Goal: Obtain resource: Obtain resource

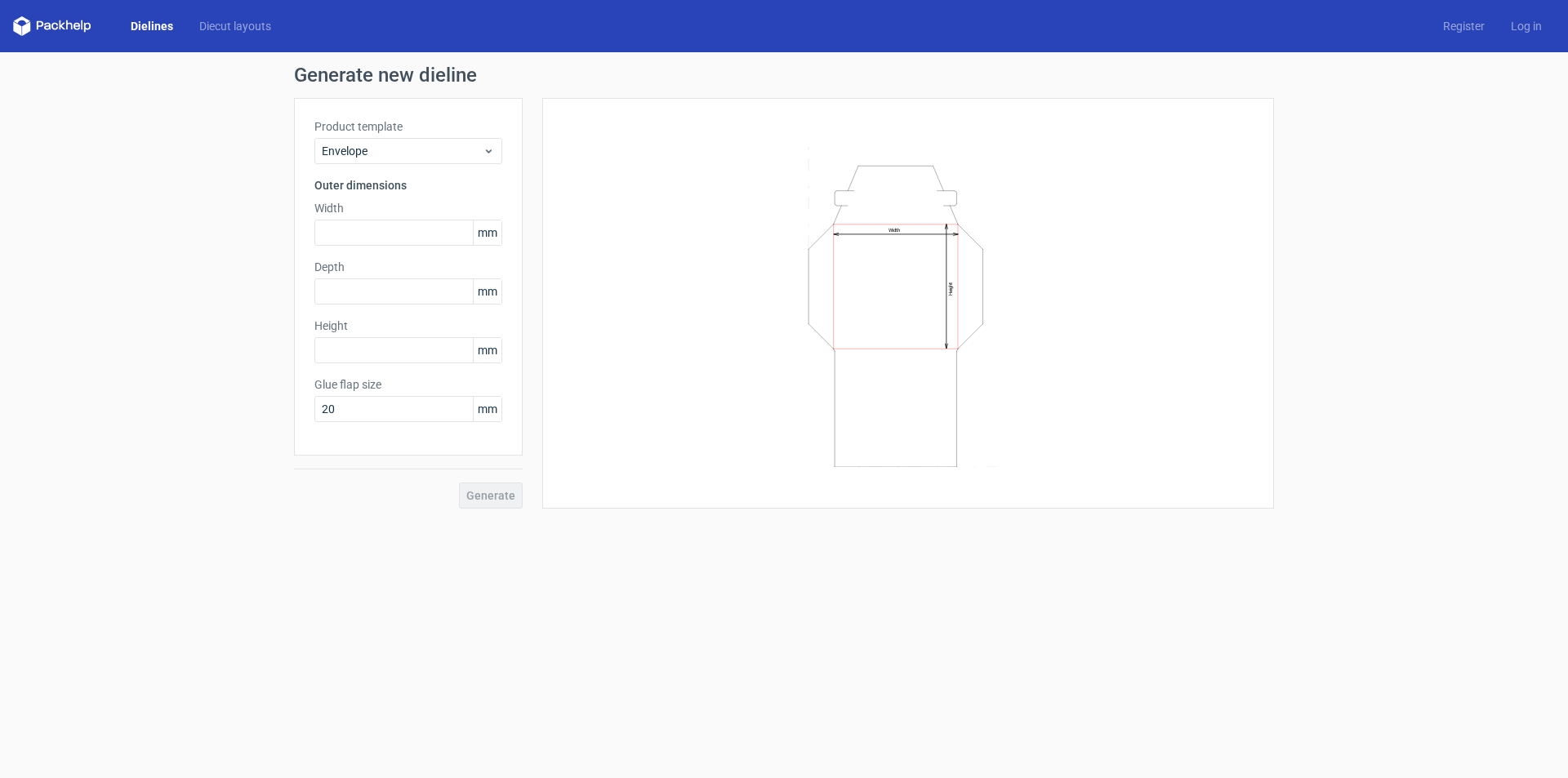
click at [402, 137] on div "Product template Envelope" at bounding box center [408, 141] width 188 height 45
click at [399, 158] on span "Envelope" at bounding box center [402, 151] width 160 height 16
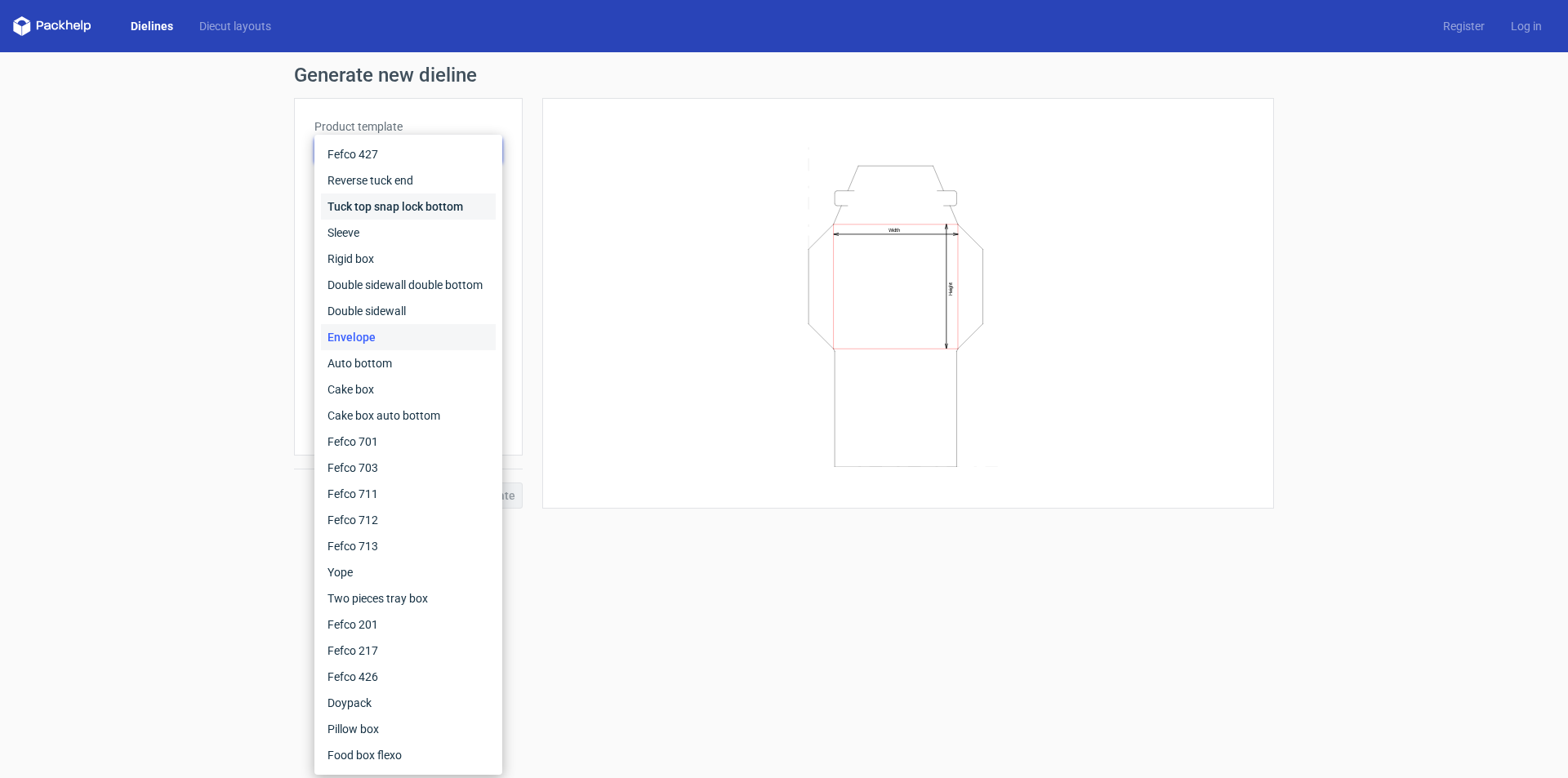
click at [386, 211] on div "Tuck top snap lock bottom" at bounding box center [408, 206] width 175 height 26
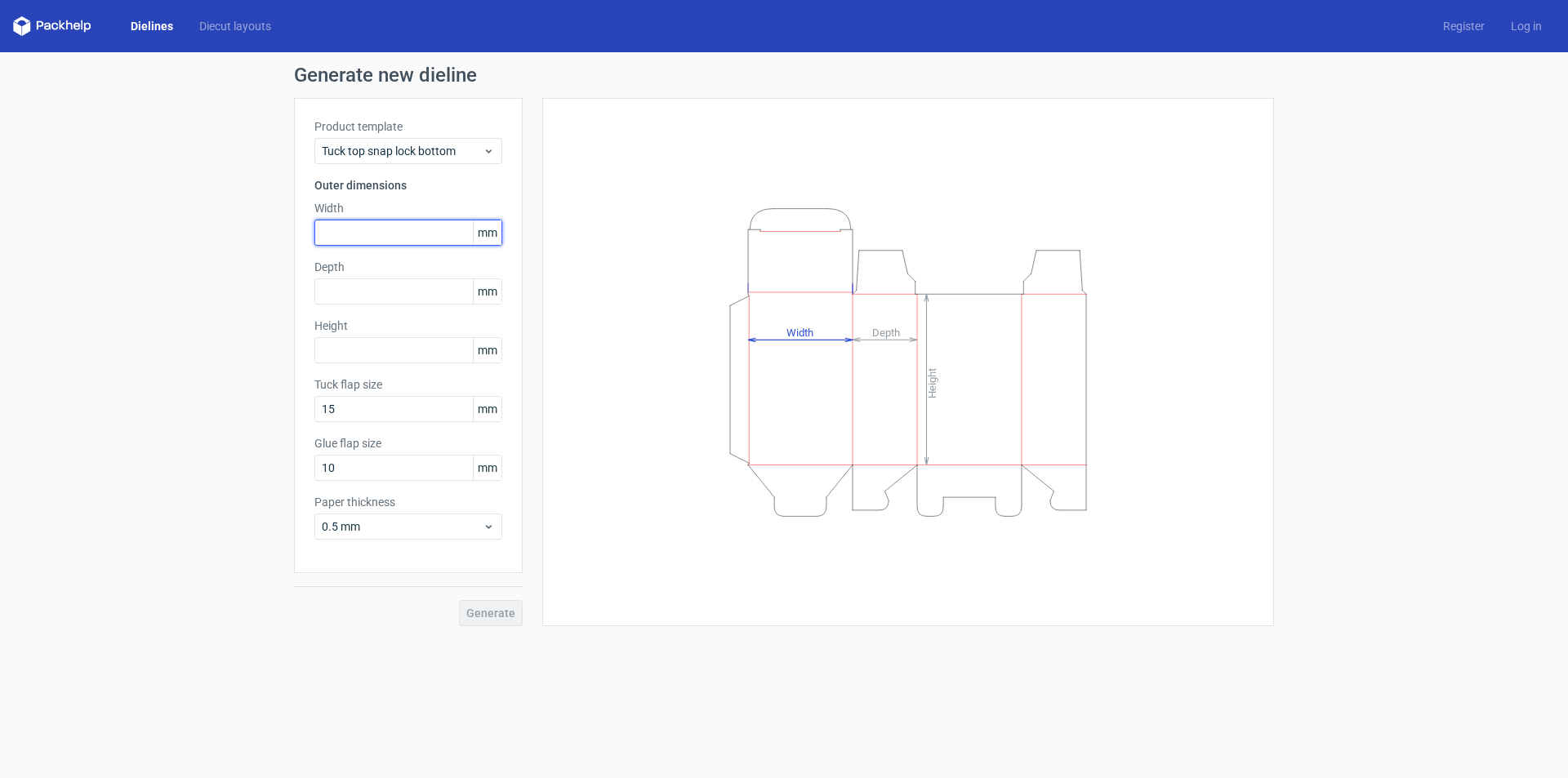
click at [417, 231] on input "text" at bounding box center [408, 232] width 188 height 26
type input "75"
click at [388, 292] on input "text" at bounding box center [408, 291] width 188 height 26
type input "254"
click at [361, 351] on input "text" at bounding box center [408, 350] width 188 height 26
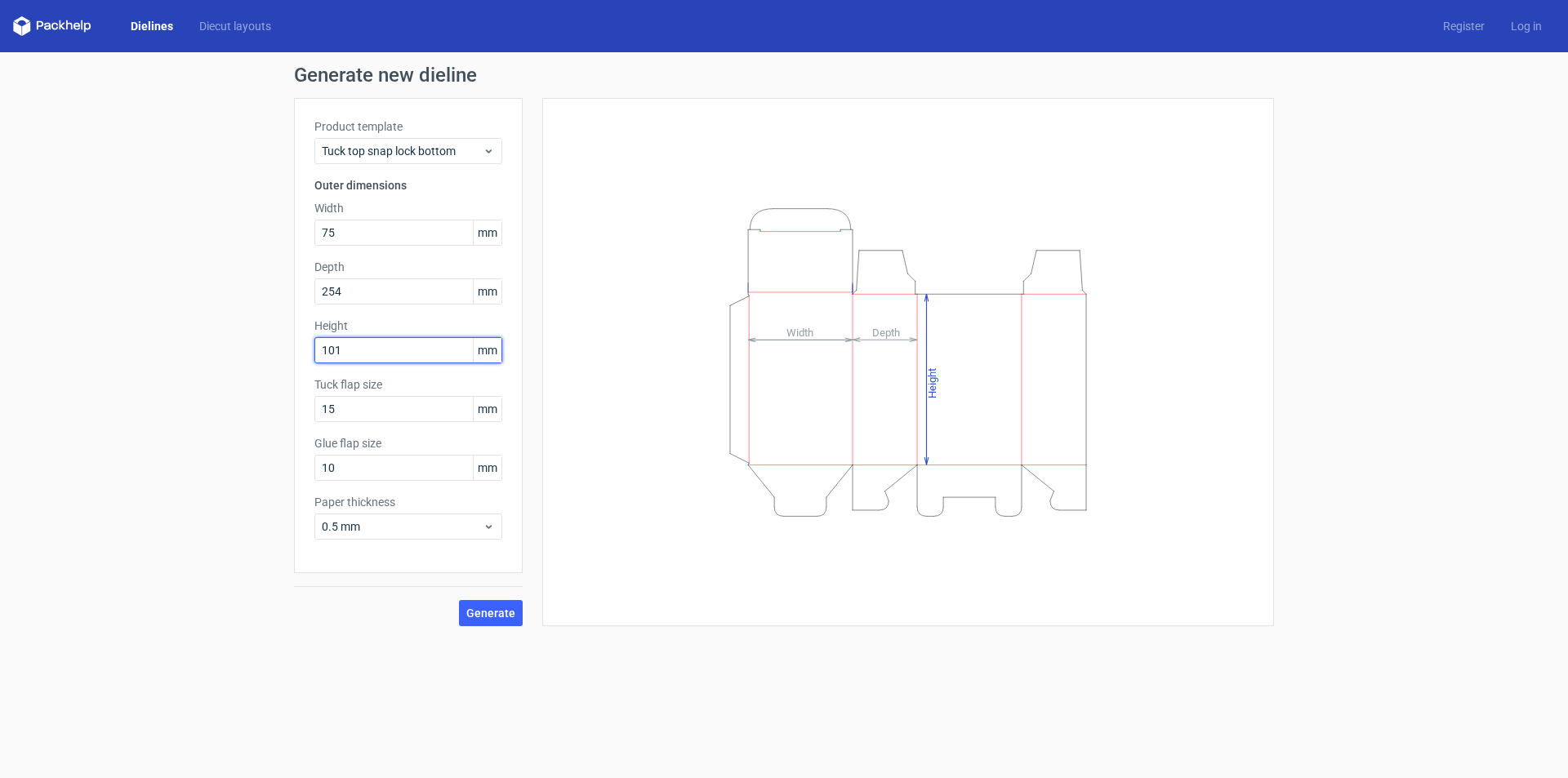
type input "101"
click at [552, 538] on div "Height Depth Width" at bounding box center [908, 361] width 732 height 529
click at [693, 508] on icon "Height Depth Width" at bounding box center [908, 362] width 490 height 327
drag, startPoint x: 563, startPoint y: 591, endPoint x: 555, endPoint y: 599, distance: 11.3
click at [566, 591] on div "Height Depth Width" at bounding box center [908, 362] width 691 height 487
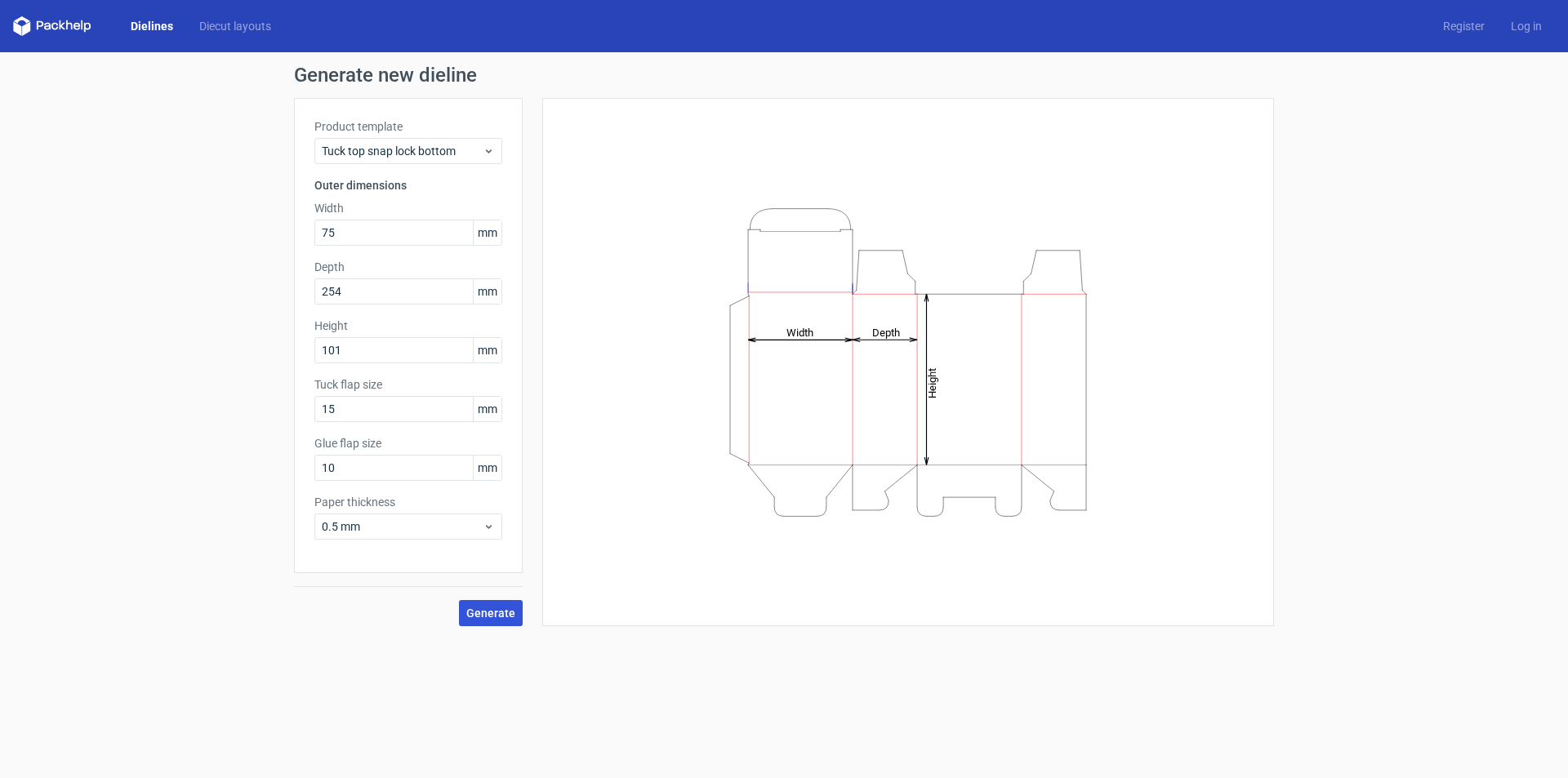
click at [511, 616] on span "Generate" at bounding box center [490, 614] width 49 height 12
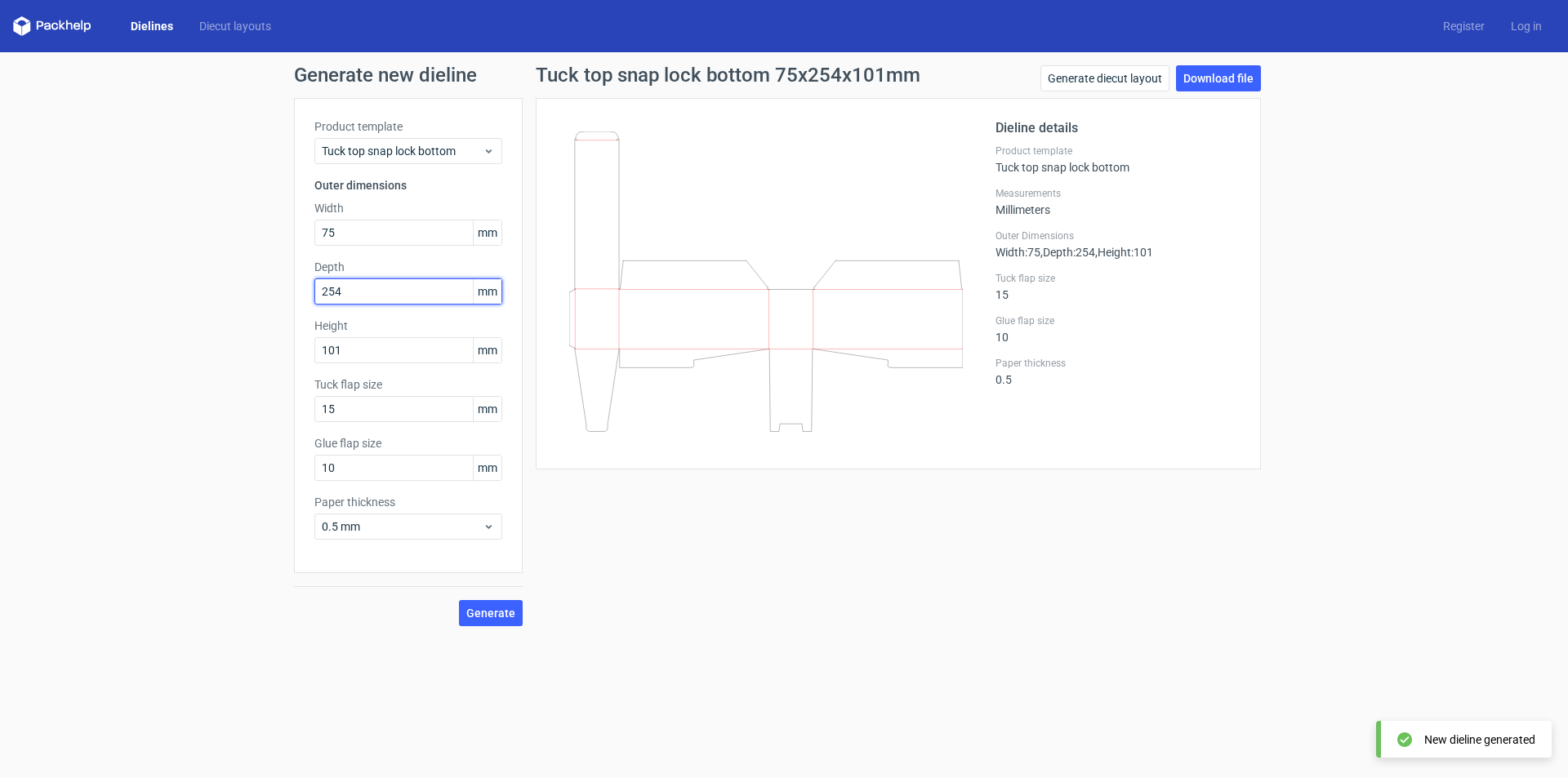
click at [412, 286] on input "254" at bounding box center [408, 291] width 188 height 26
drag, startPoint x: 412, startPoint y: 286, endPoint x: 287, endPoint y: 291, distance: 125.1
click at [287, 291] on div "Generate new dieline Product template Tuck top snap lock bottom Outer dimension…" at bounding box center [784, 346] width 1568 height 588
type input "25"
click at [496, 615] on span "Generate" at bounding box center [490, 614] width 49 height 12
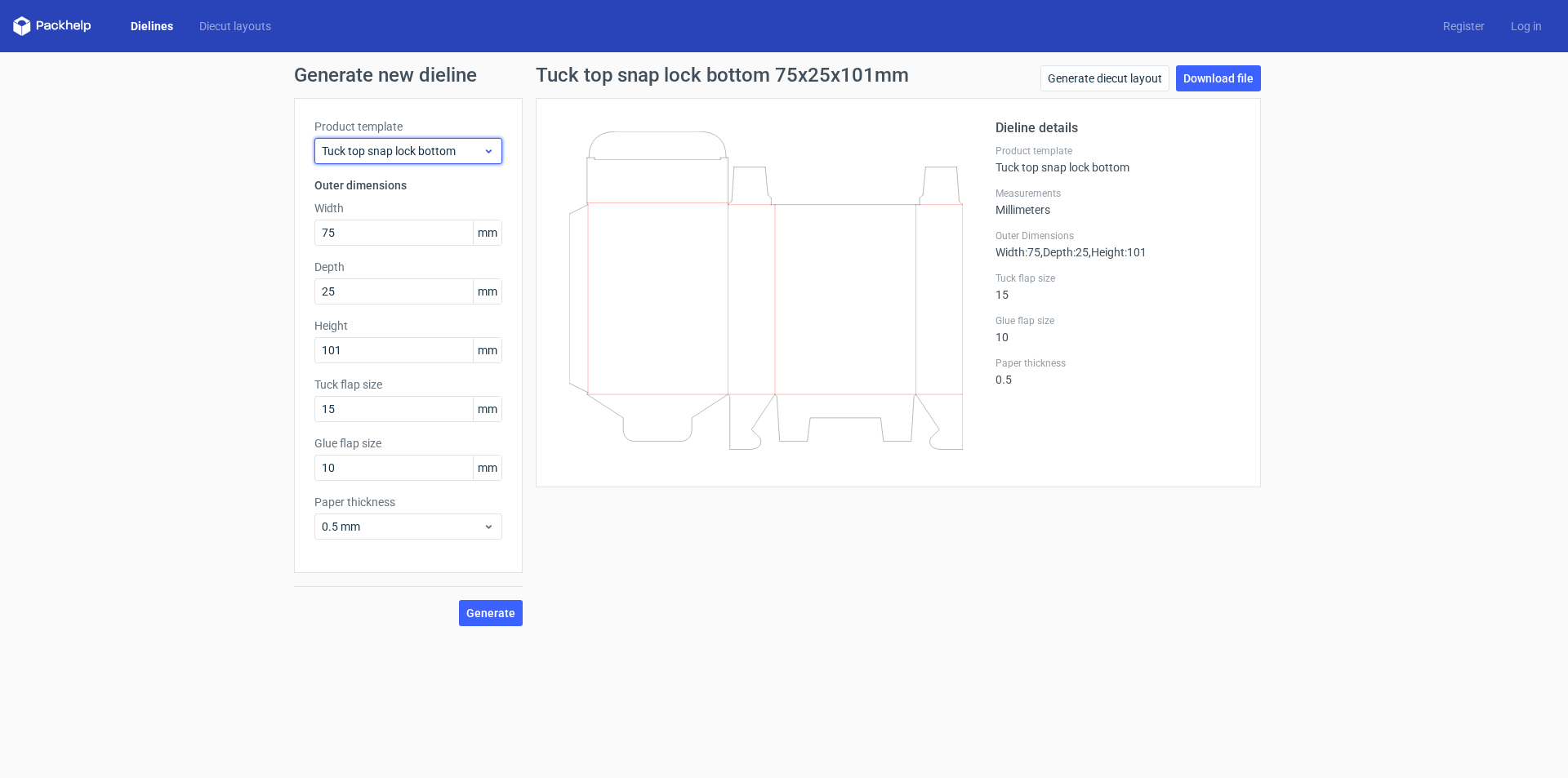
click at [471, 145] on span "Tuck top snap lock bottom" at bounding box center [402, 151] width 160 height 16
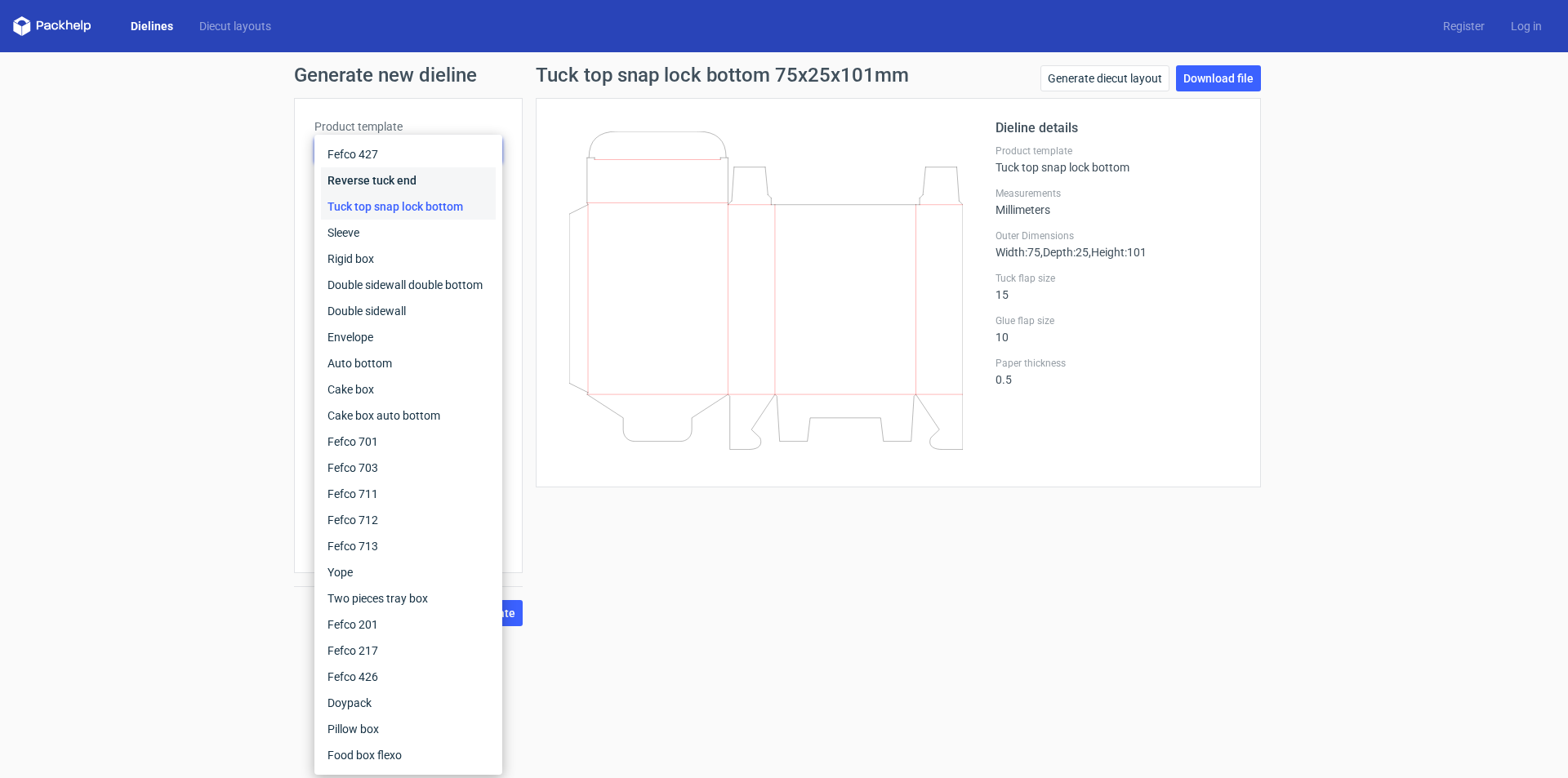
click at [436, 171] on div "Reverse tuck end" at bounding box center [408, 180] width 175 height 26
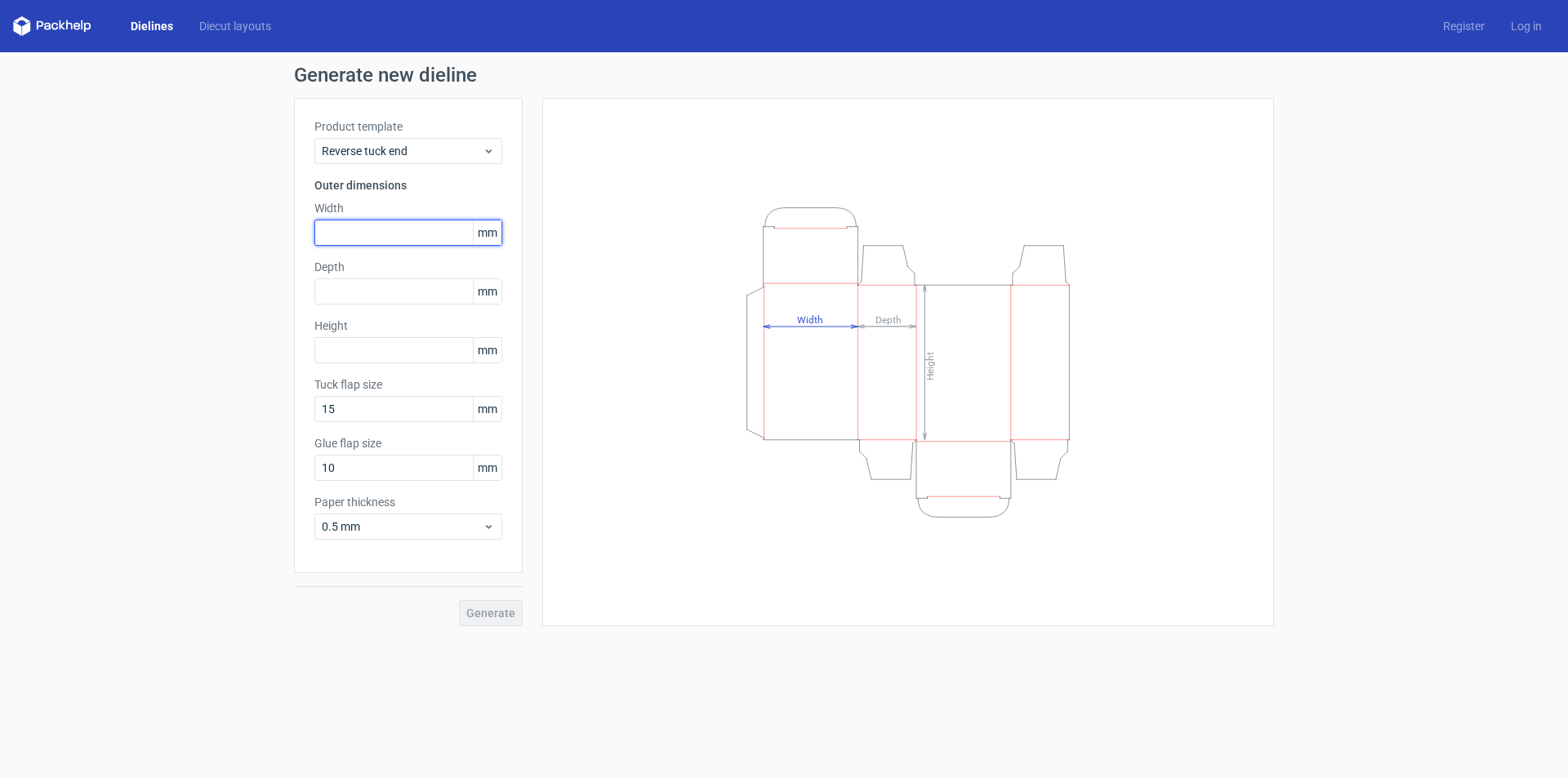
click at [392, 228] on input "text" at bounding box center [408, 232] width 188 height 26
type input "75"
type input "25"
type input "101"
click at [704, 485] on icon "Height Depth Width" at bounding box center [908, 362] width 490 height 327
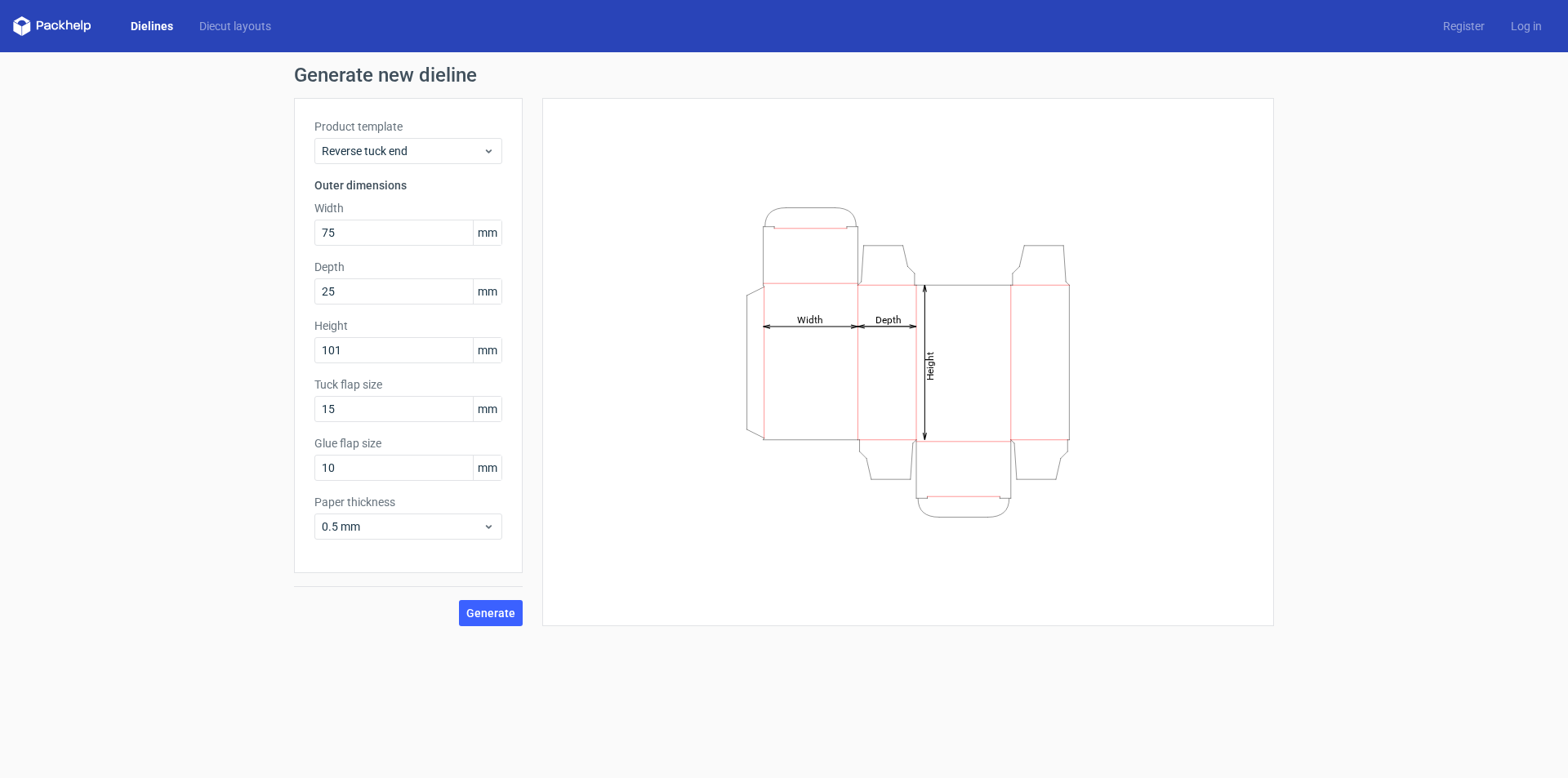
click at [1020, 453] on icon "Height Depth Width" at bounding box center [908, 362] width 490 height 327
click at [513, 612] on span "Generate" at bounding box center [490, 614] width 49 height 12
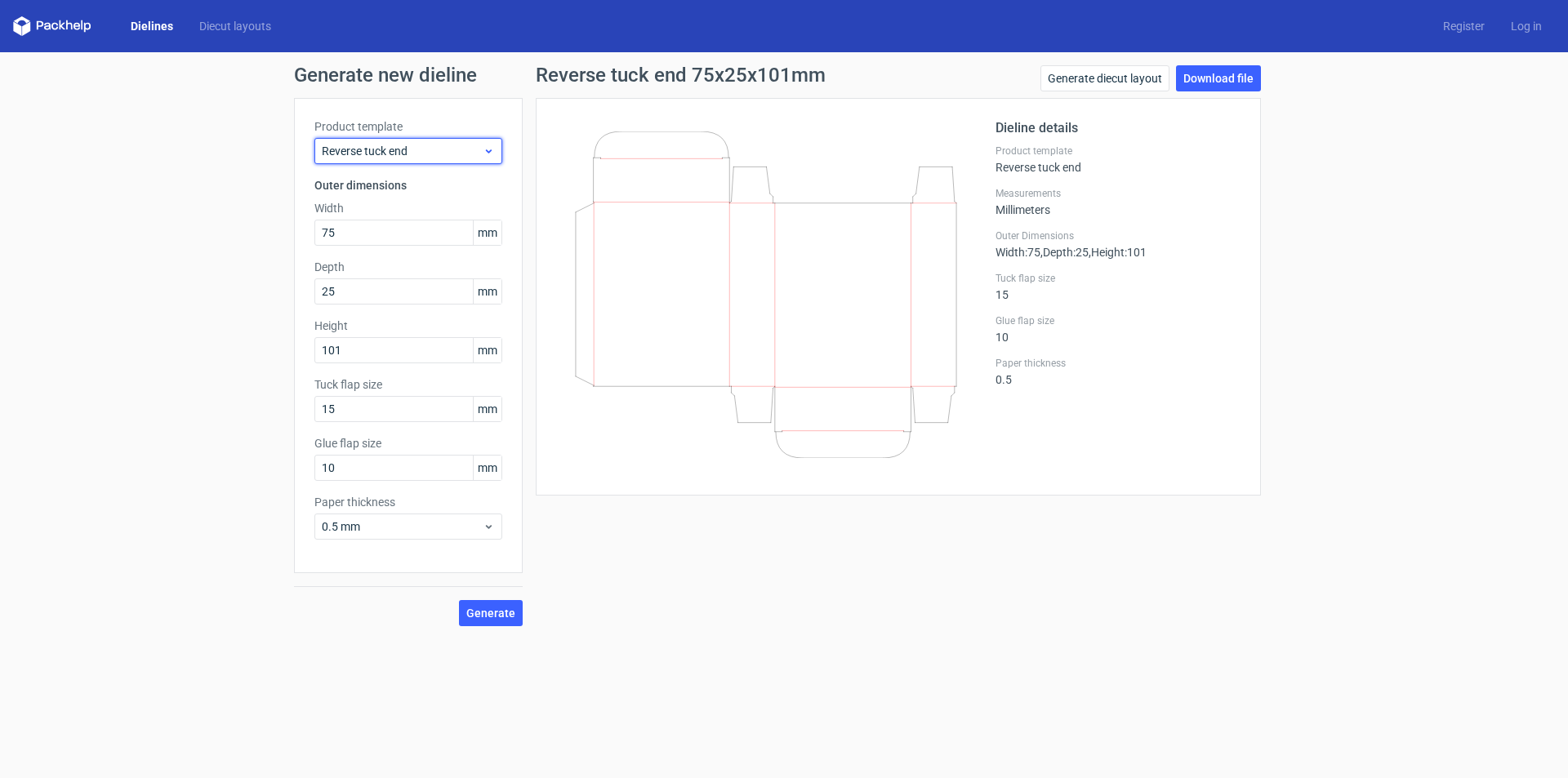
click at [493, 152] on icon at bounding box center [488, 152] width 13 height 14
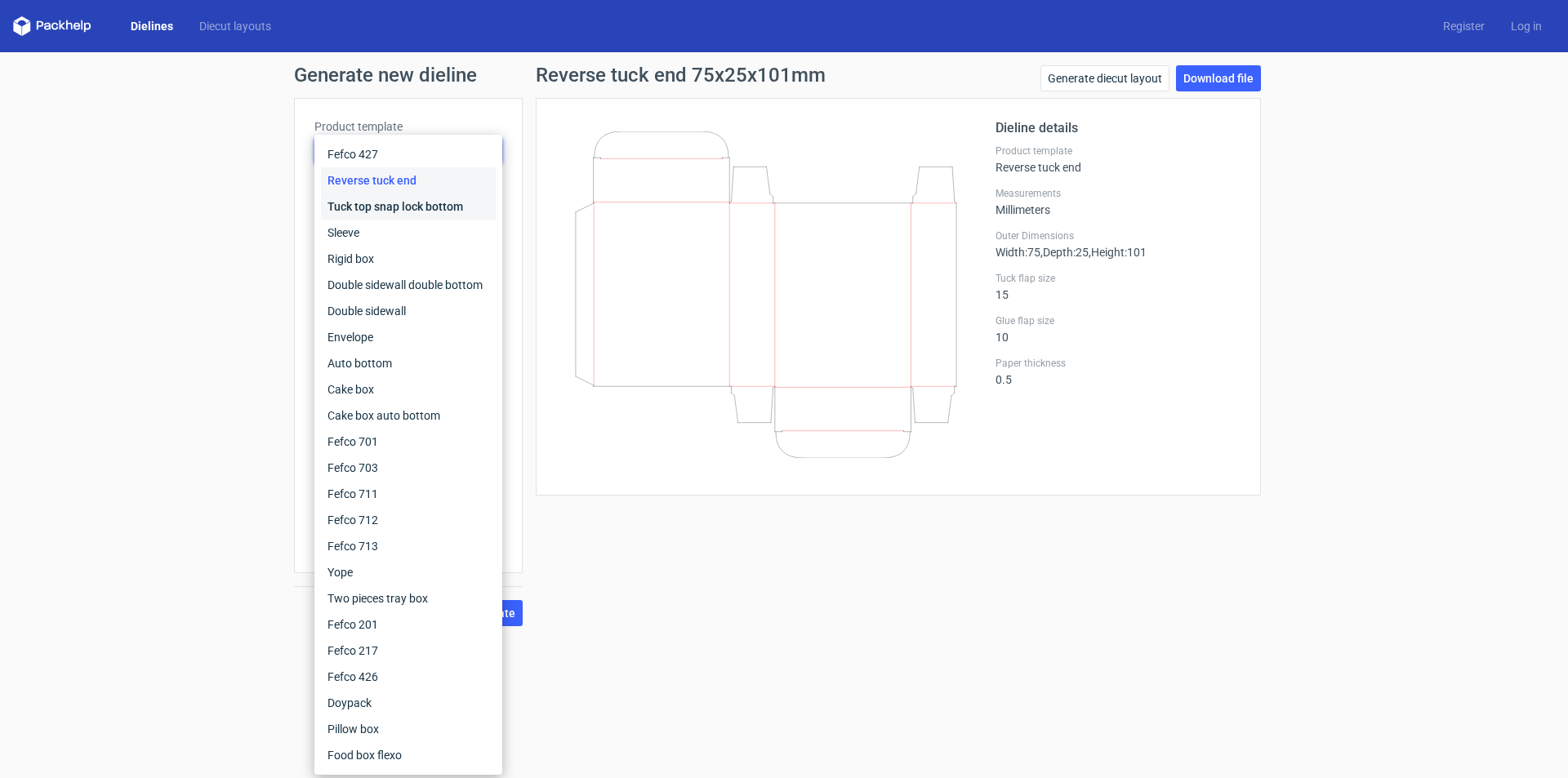
click at [378, 211] on div "Tuck top snap lock bottom" at bounding box center [408, 206] width 175 height 26
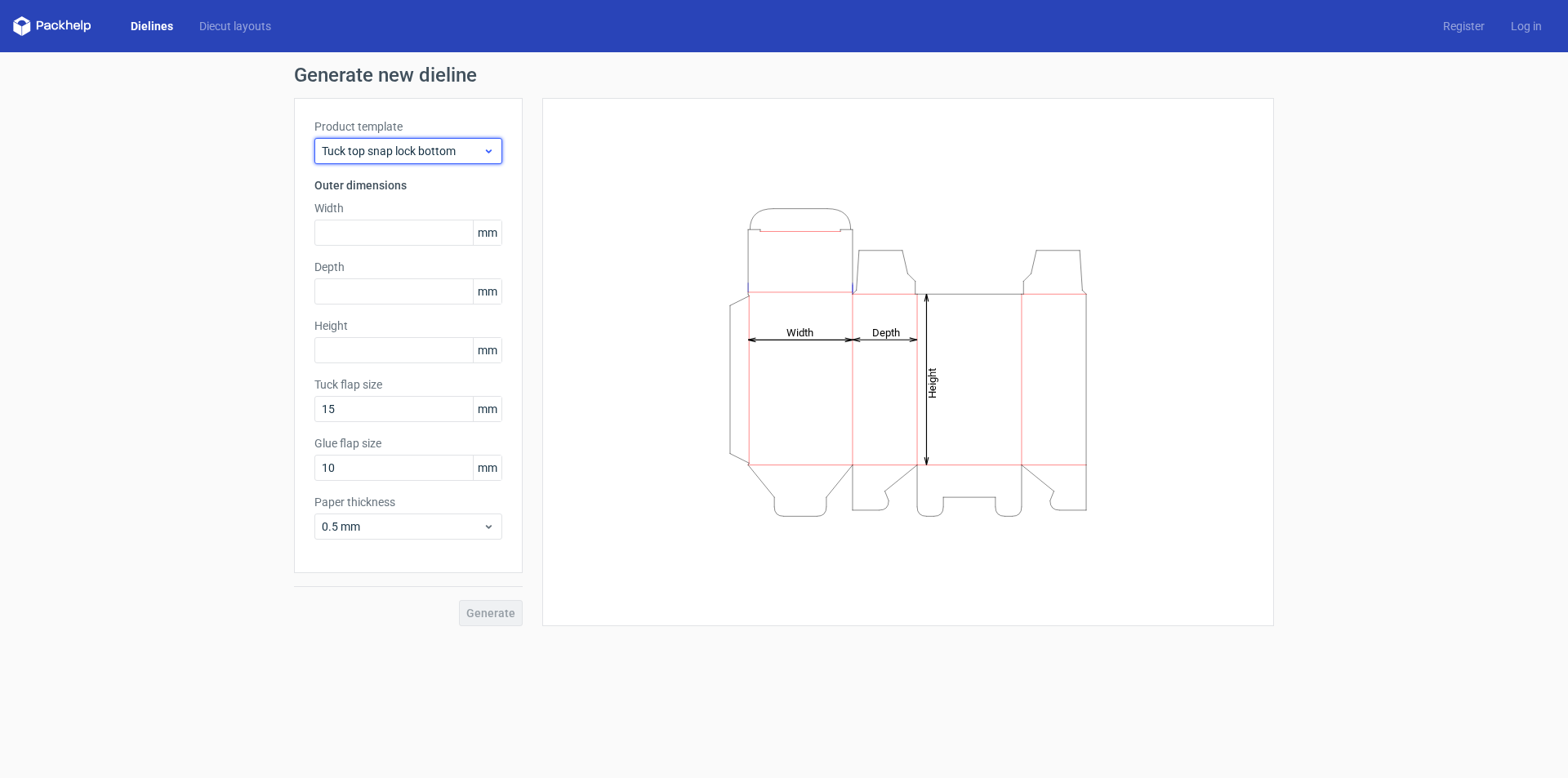
click at [425, 163] on div "Tuck top snap lock bottom" at bounding box center [408, 151] width 188 height 26
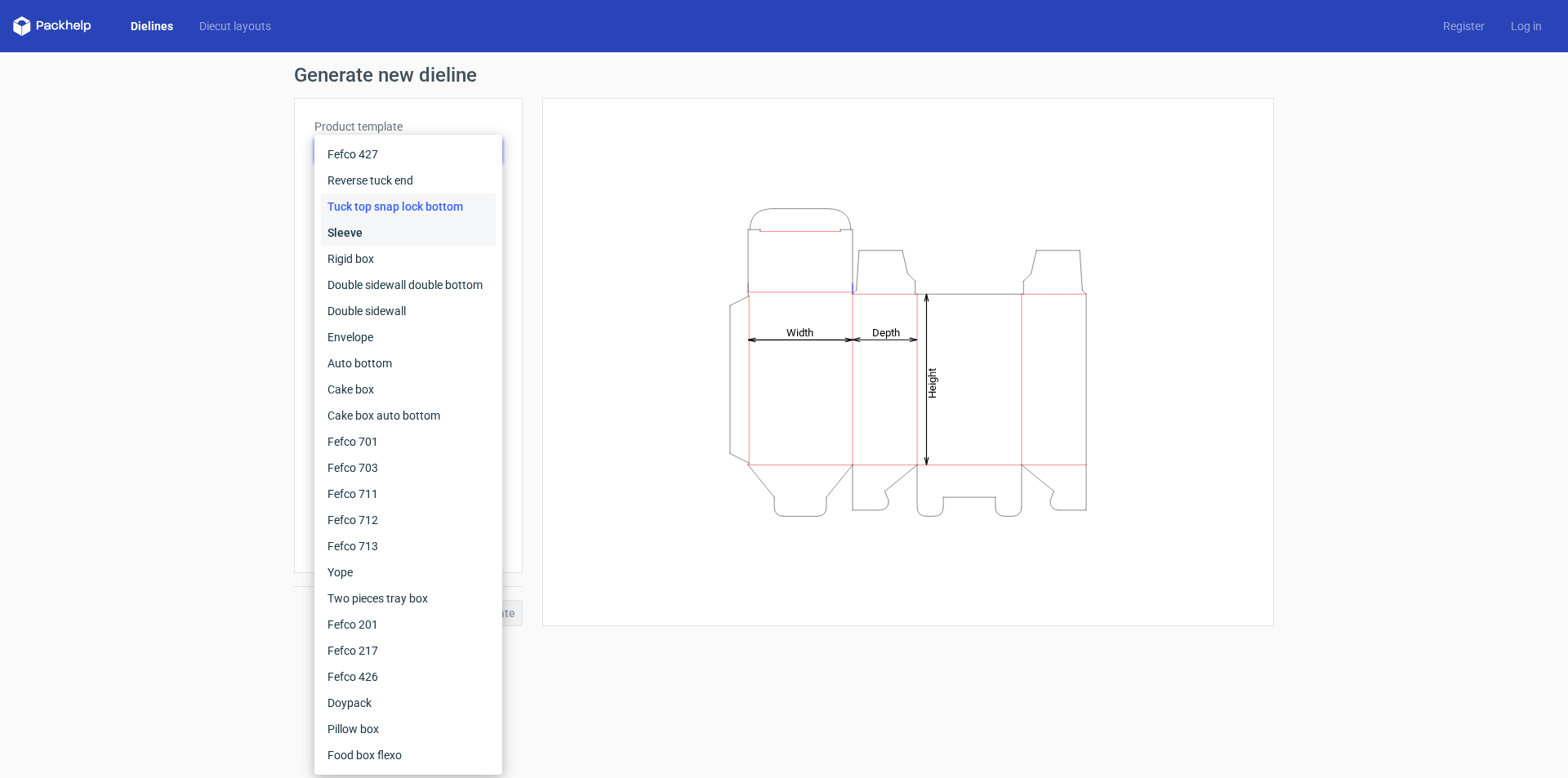
click at [373, 237] on div "Sleeve" at bounding box center [408, 232] width 175 height 26
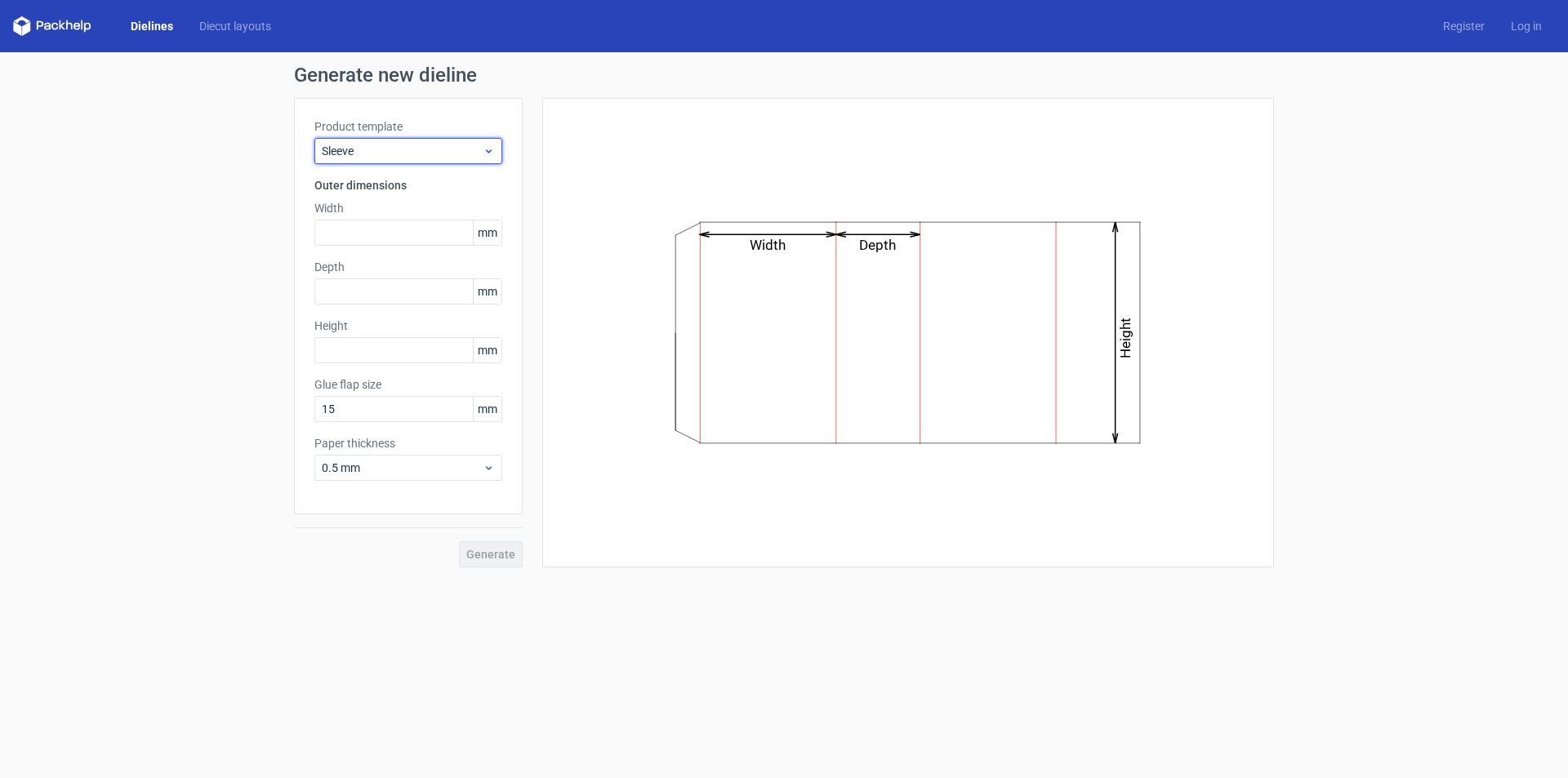
click at [417, 154] on span "Sleeve" at bounding box center [402, 151] width 160 height 16
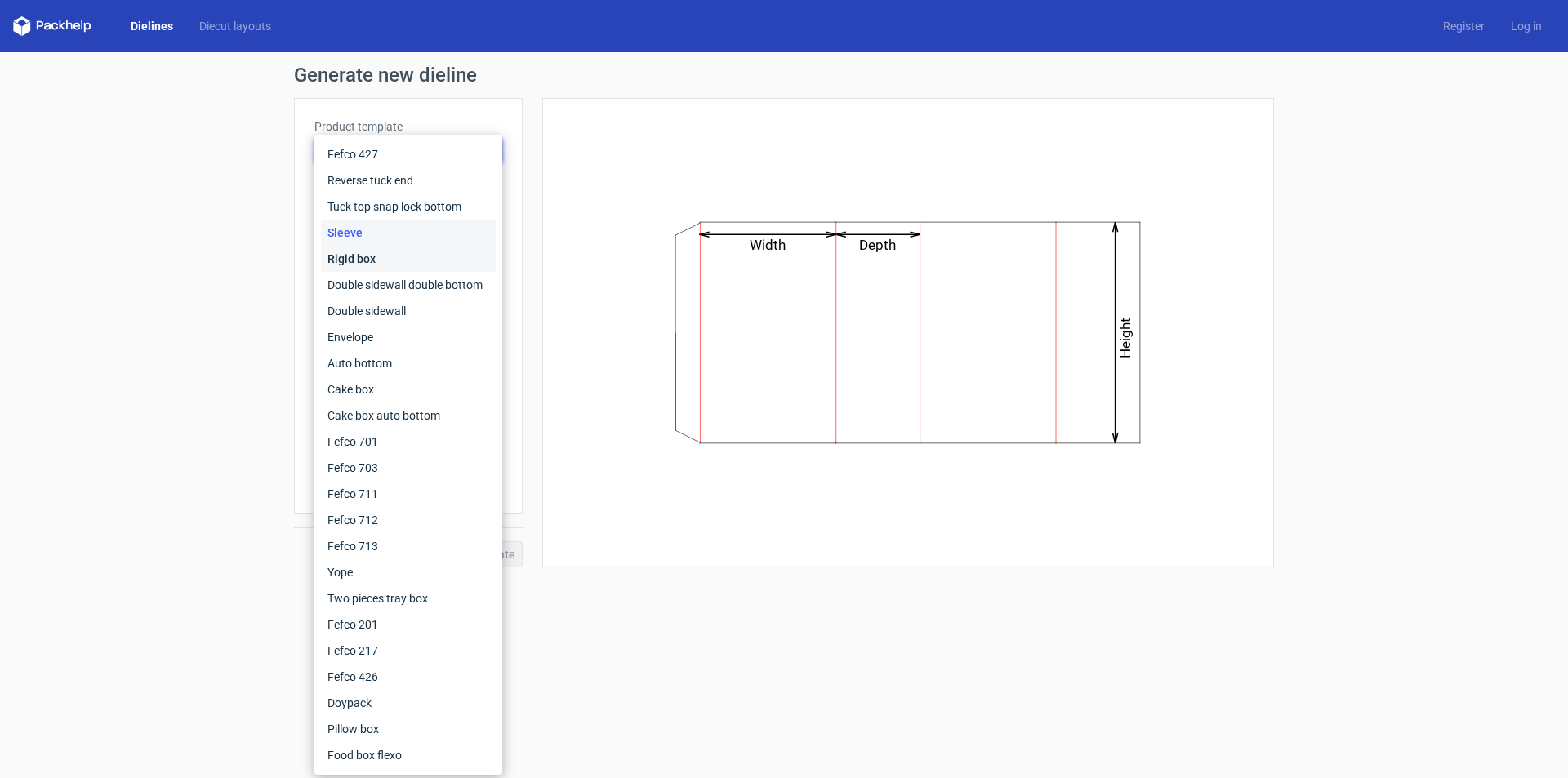
click at [354, 255] on div "Rigid box" at bounding box center [408, 258] width 175 height 26
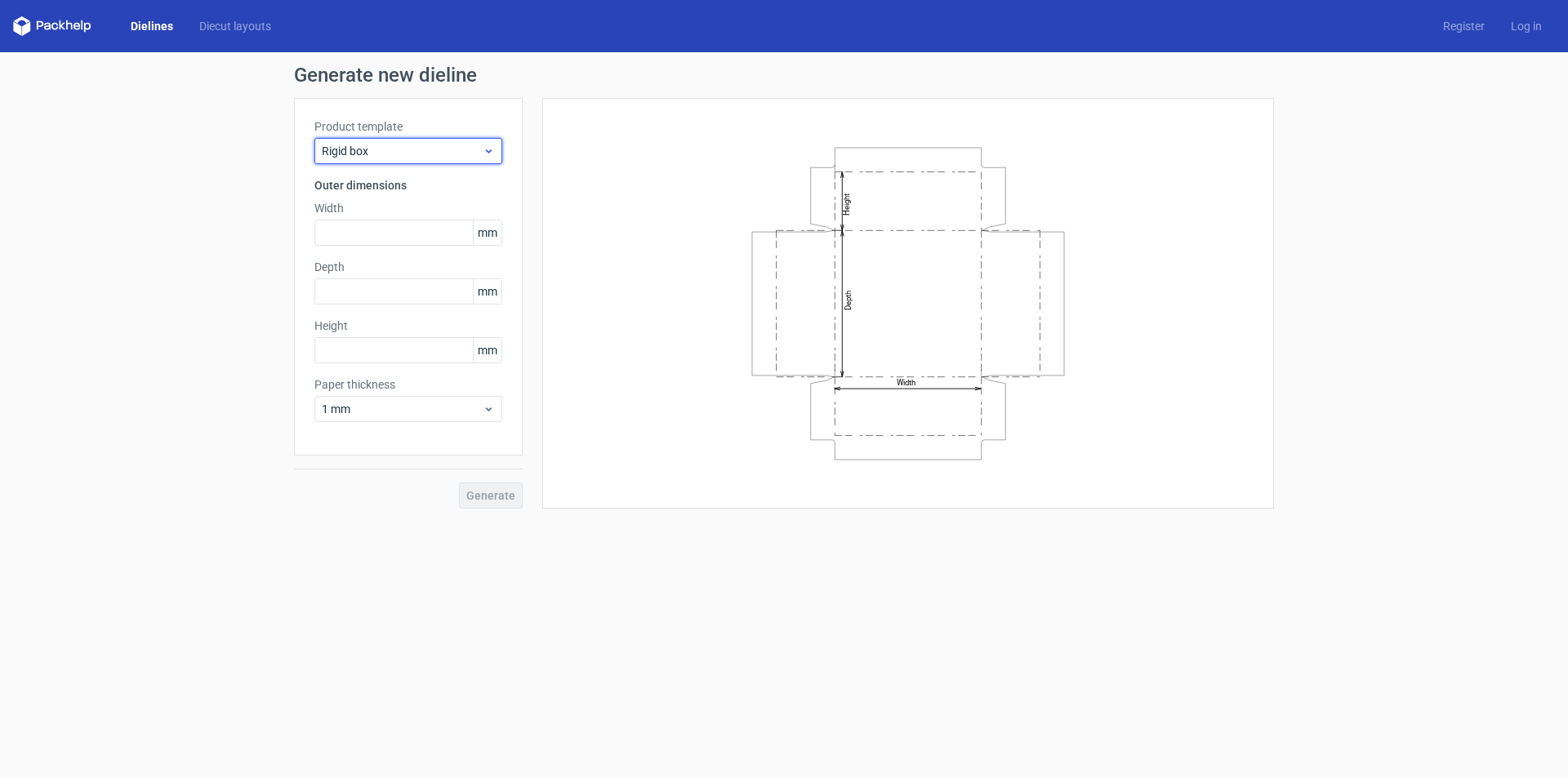
click at [410, 157] on span "Rigid box" at bounding box center [402, 151] width 160 height 16
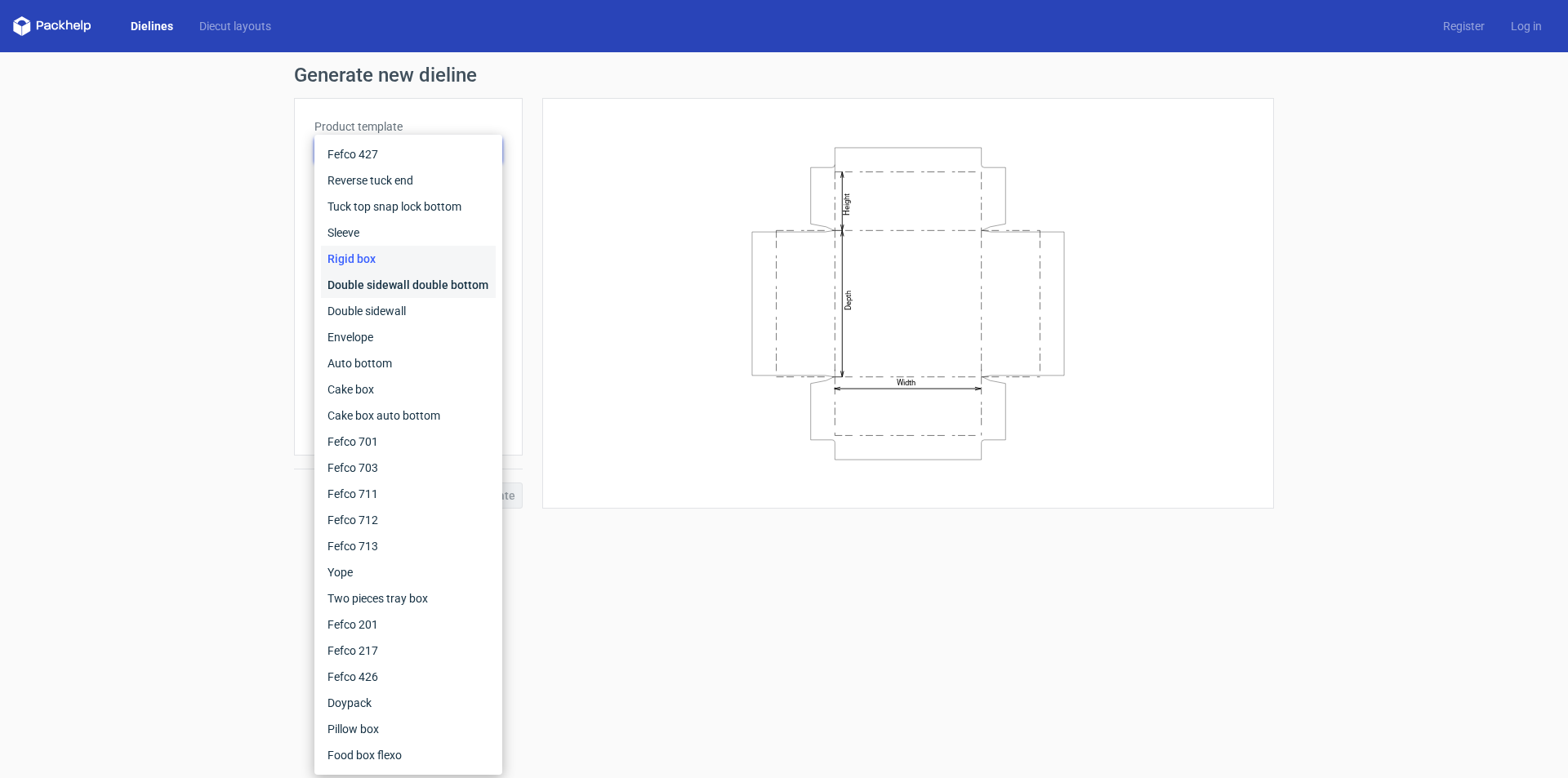
click at [358, 281] on div "Double sidewall double bottom" at bounding box center [408, 284] width 175 height 26
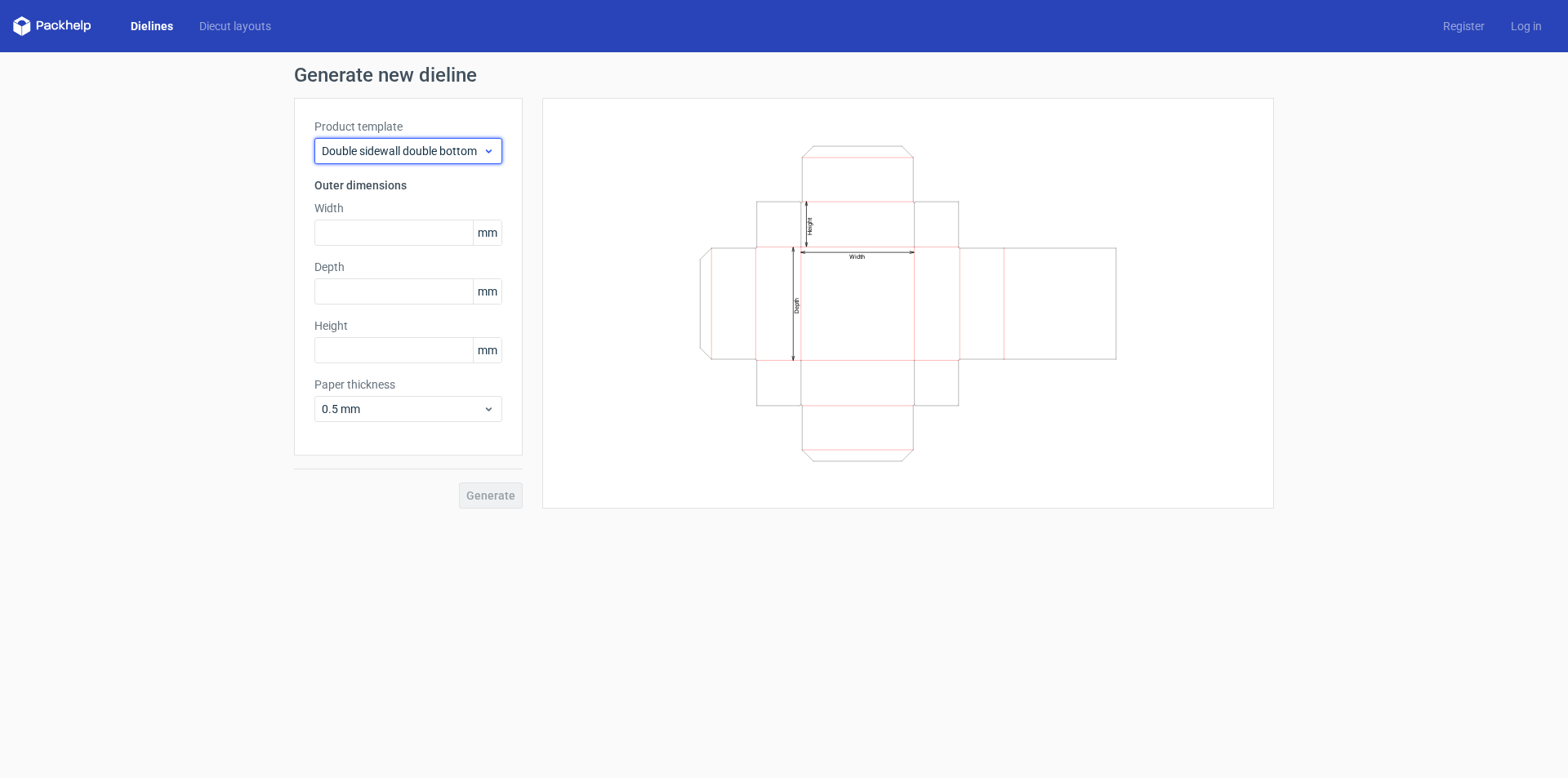
click at [411, 150] on span "Double sidewall double bottom" at bounding box center [402, 151] width 160 height 16
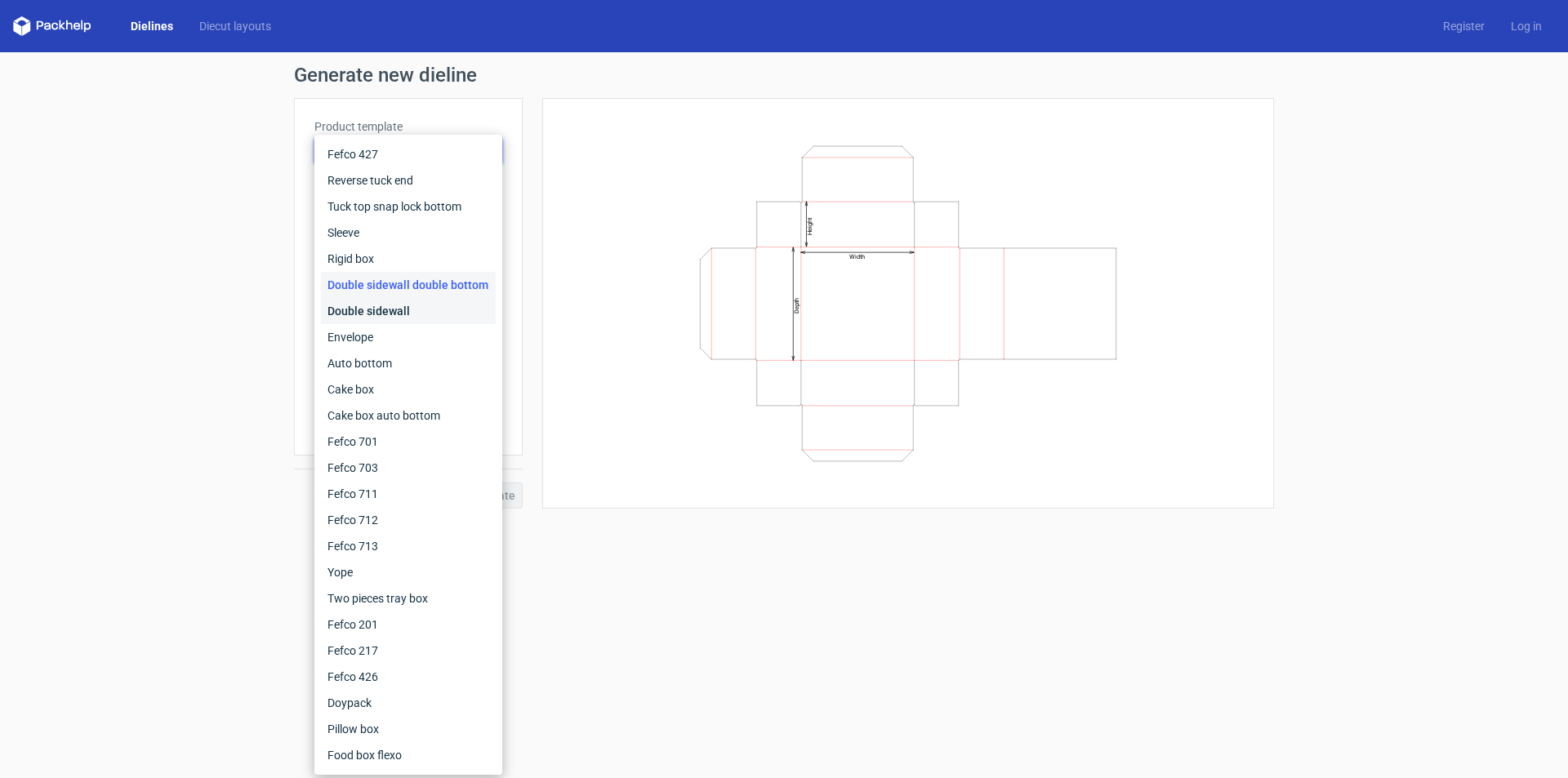
click at [353, 308] on div "Double sidewall" at bounding box center [408, 310] width 175 height 26
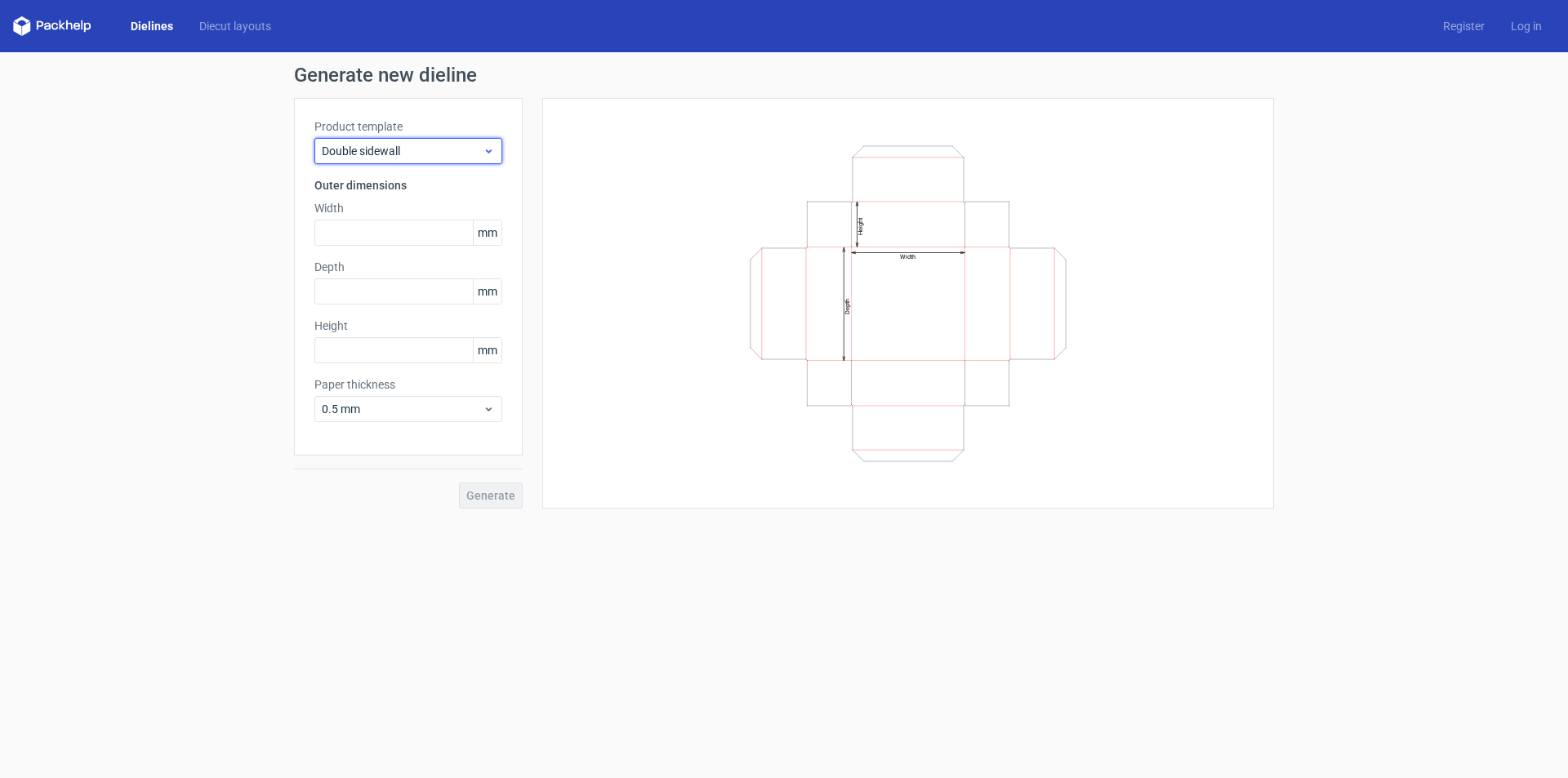
click at [425, 163] on div "Double sidewall" at bounding box center [408, 151] width 188 height 26
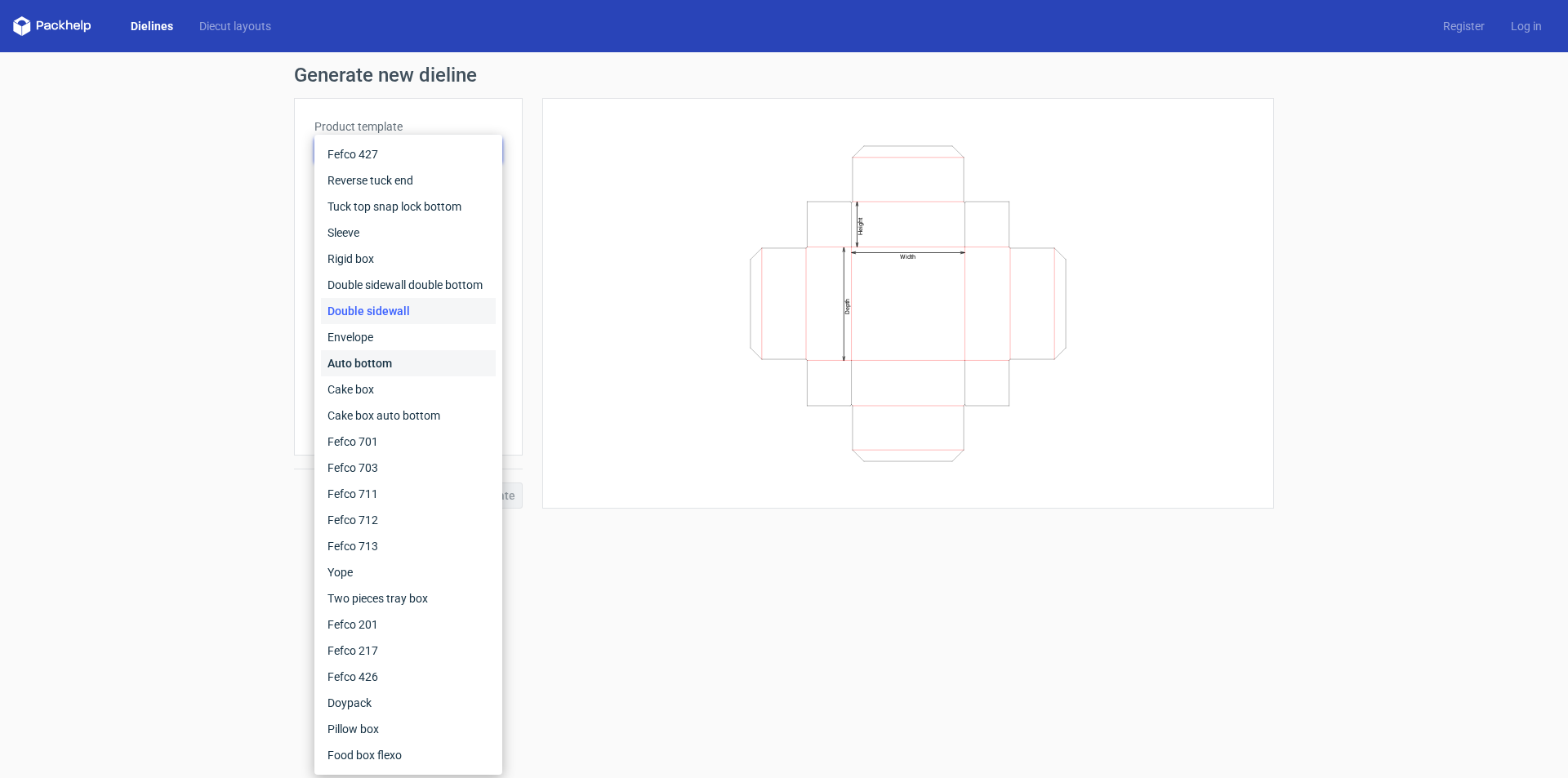
click at [356, 360] on div "Auto bottom" at bounding box center [408, 362] width 175 height 26
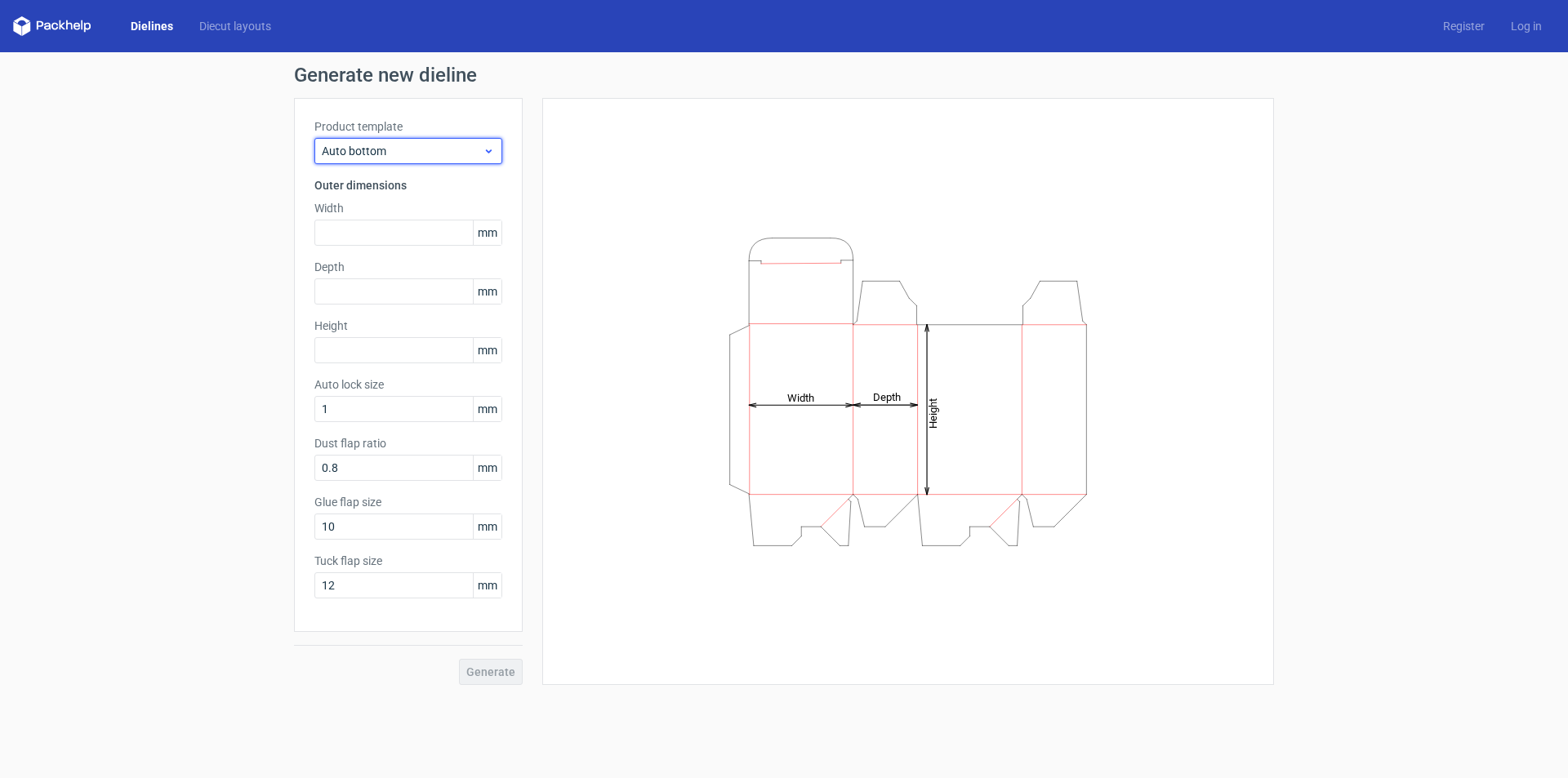
click at [460, 155] on span "Auto bottom" at bounding box center [402, 151] width 160 height 16
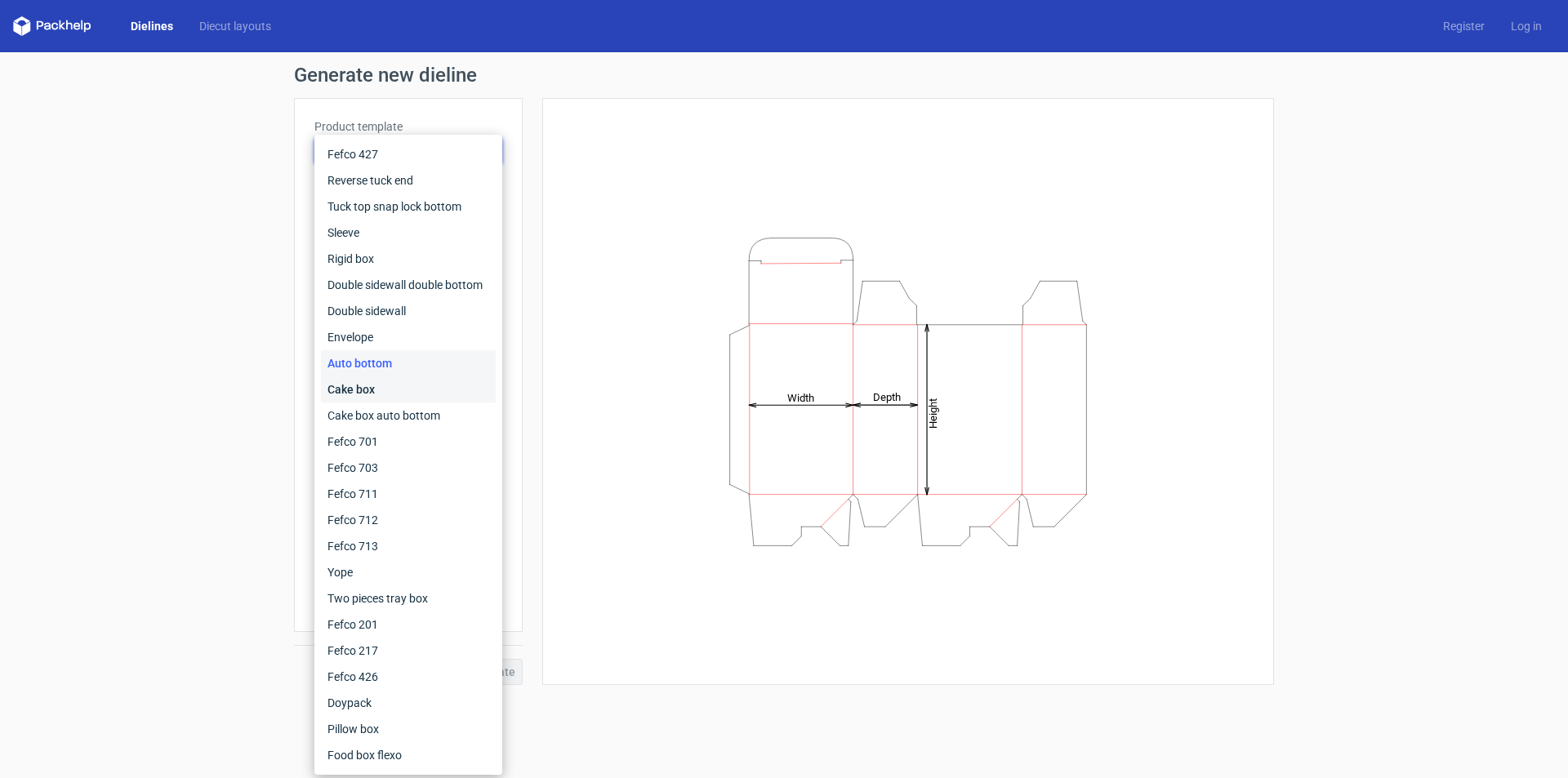
click at [377, 389] on div "Cake box" at bounding box center [408, 389] width 175 height 26
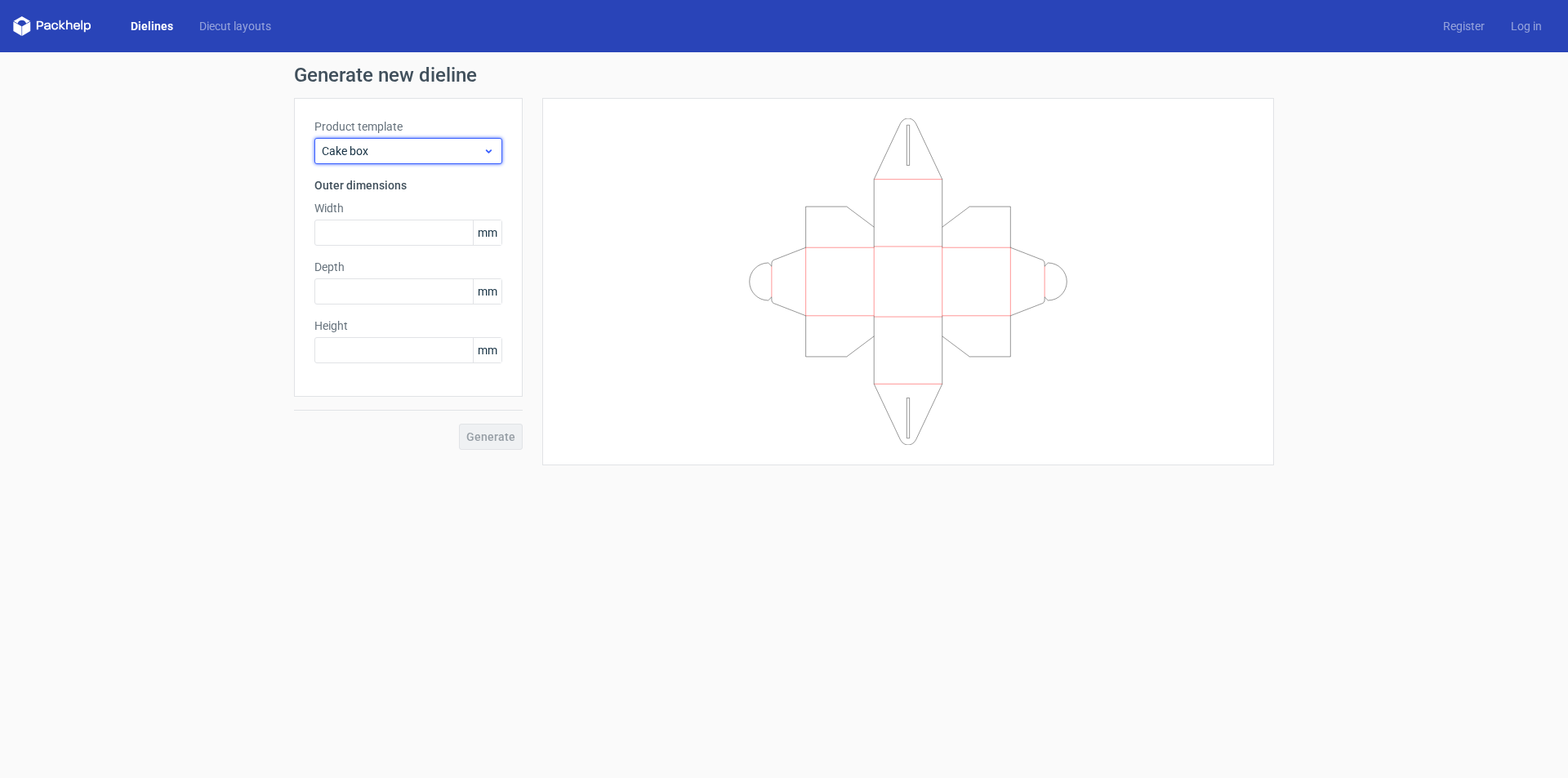
click at [420, 145] on span "Cake box" at bounding box center [402, 151] width 160 height 16
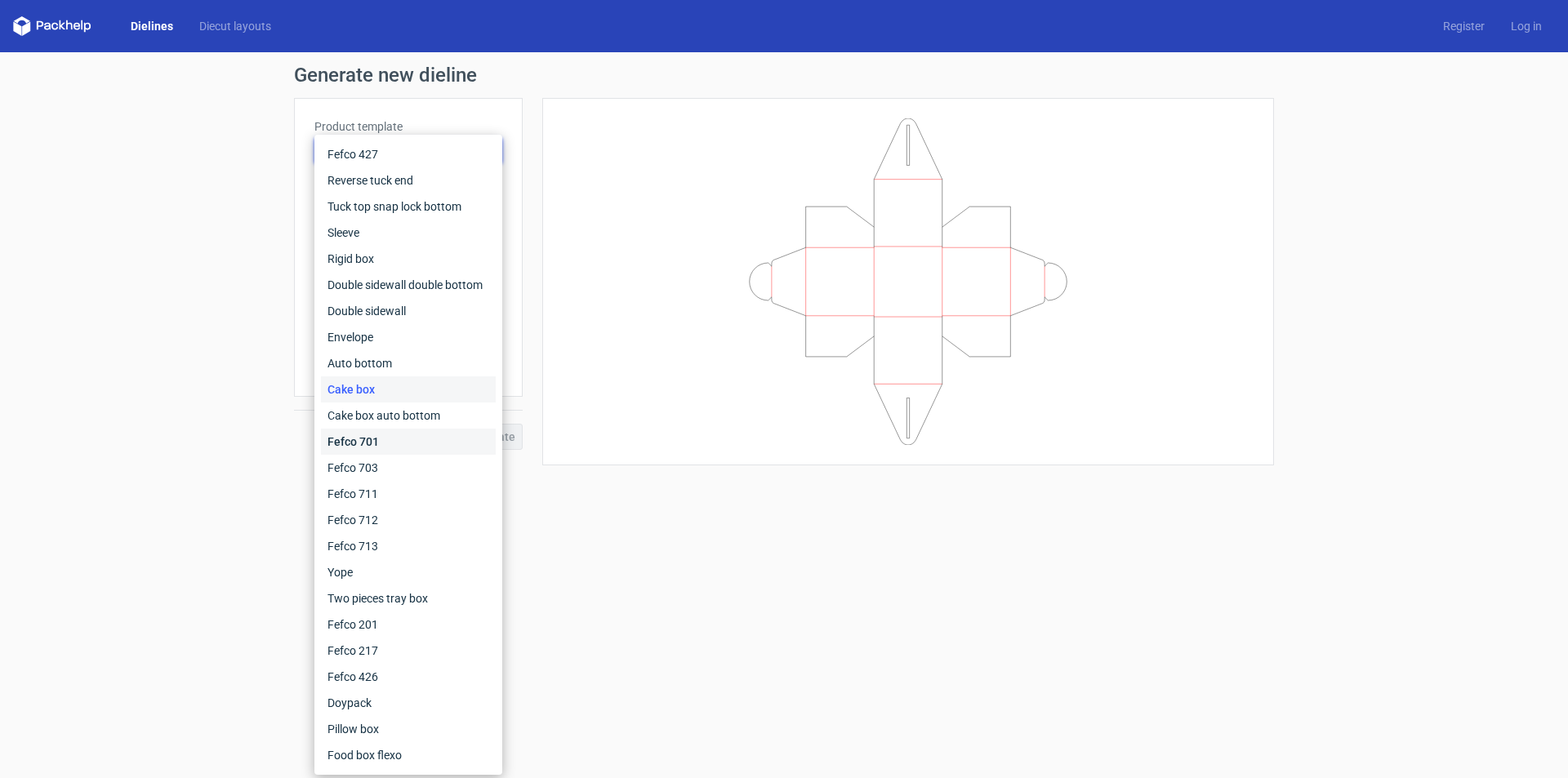
click at [384, 438] on div "Fefco 701" at bounding box center [408, 442] width 175 height 26
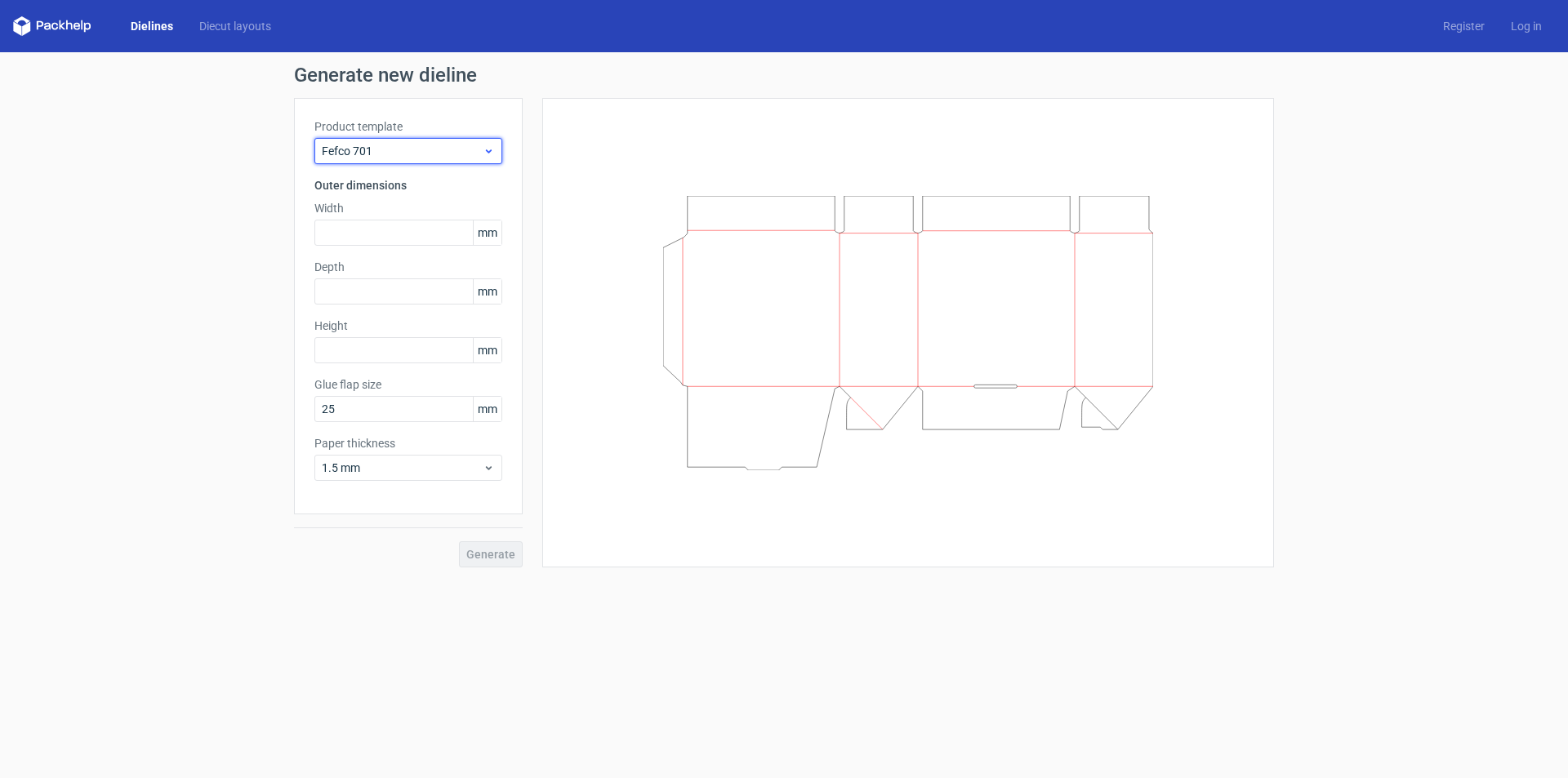
click at [369, 157] on span "Fefco 701" at bounding box center [402, 151] width 160 height 16
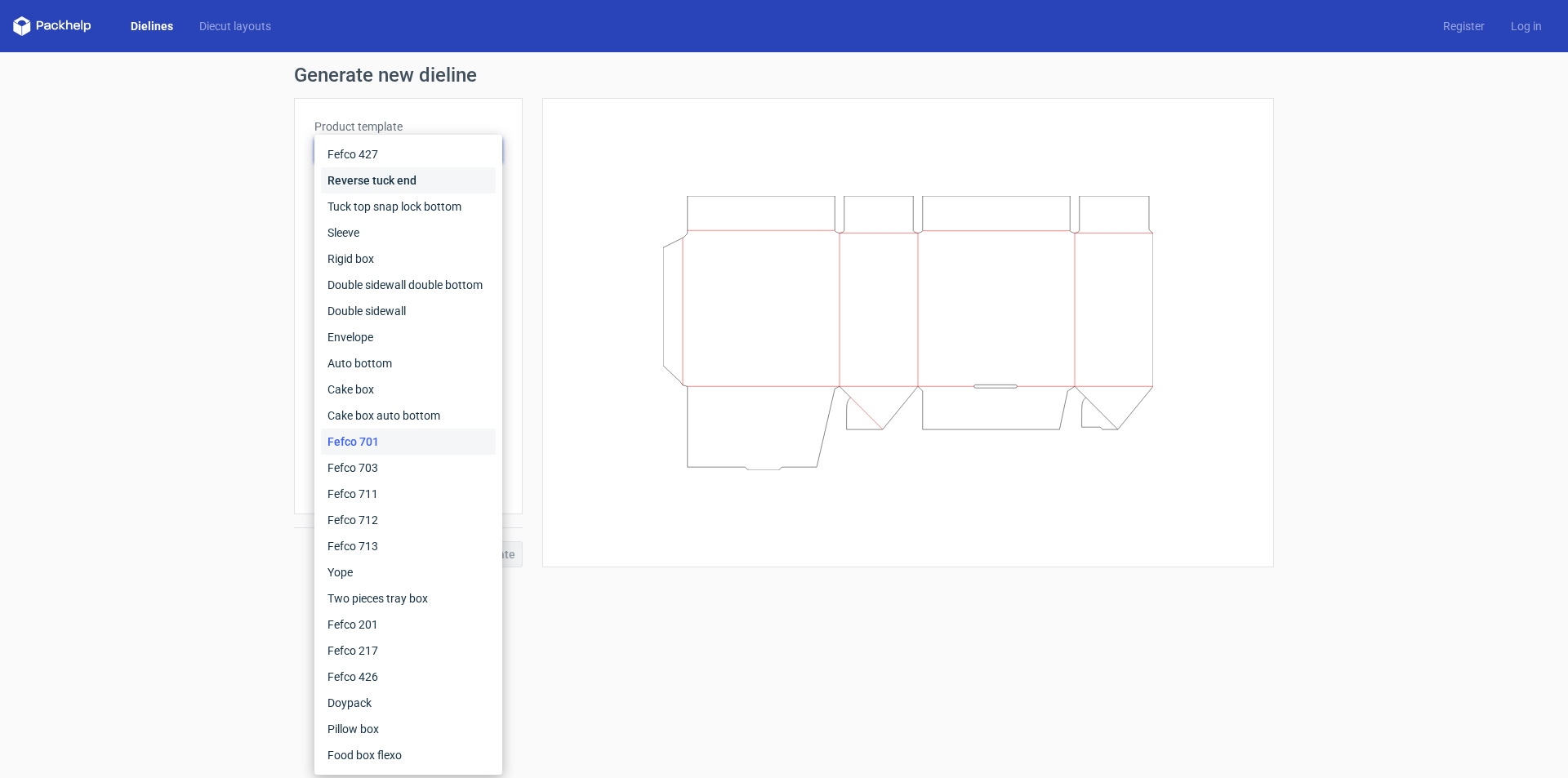
click at [399, 177] on div "Reverse tuck end" at bounding box center [408, 180] width 175 height 26
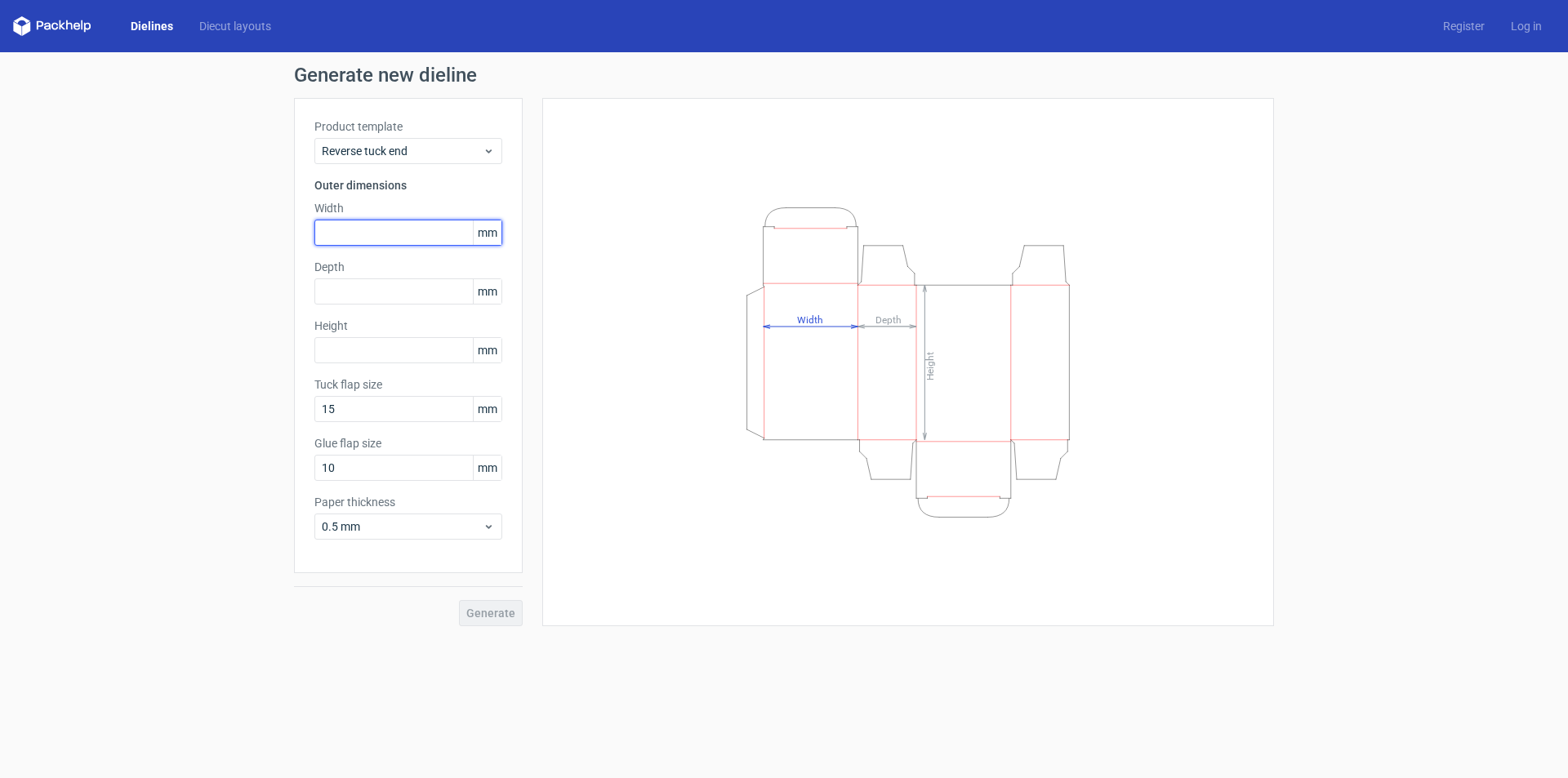
click at [429, 231] on input "text" at bounding box center [408, 232] width 188 height 26
type input "75"
type input "25"
type input "101"
click at [488, 620] on button "Generate" at bounding box center [491, 613] width 64 height 26
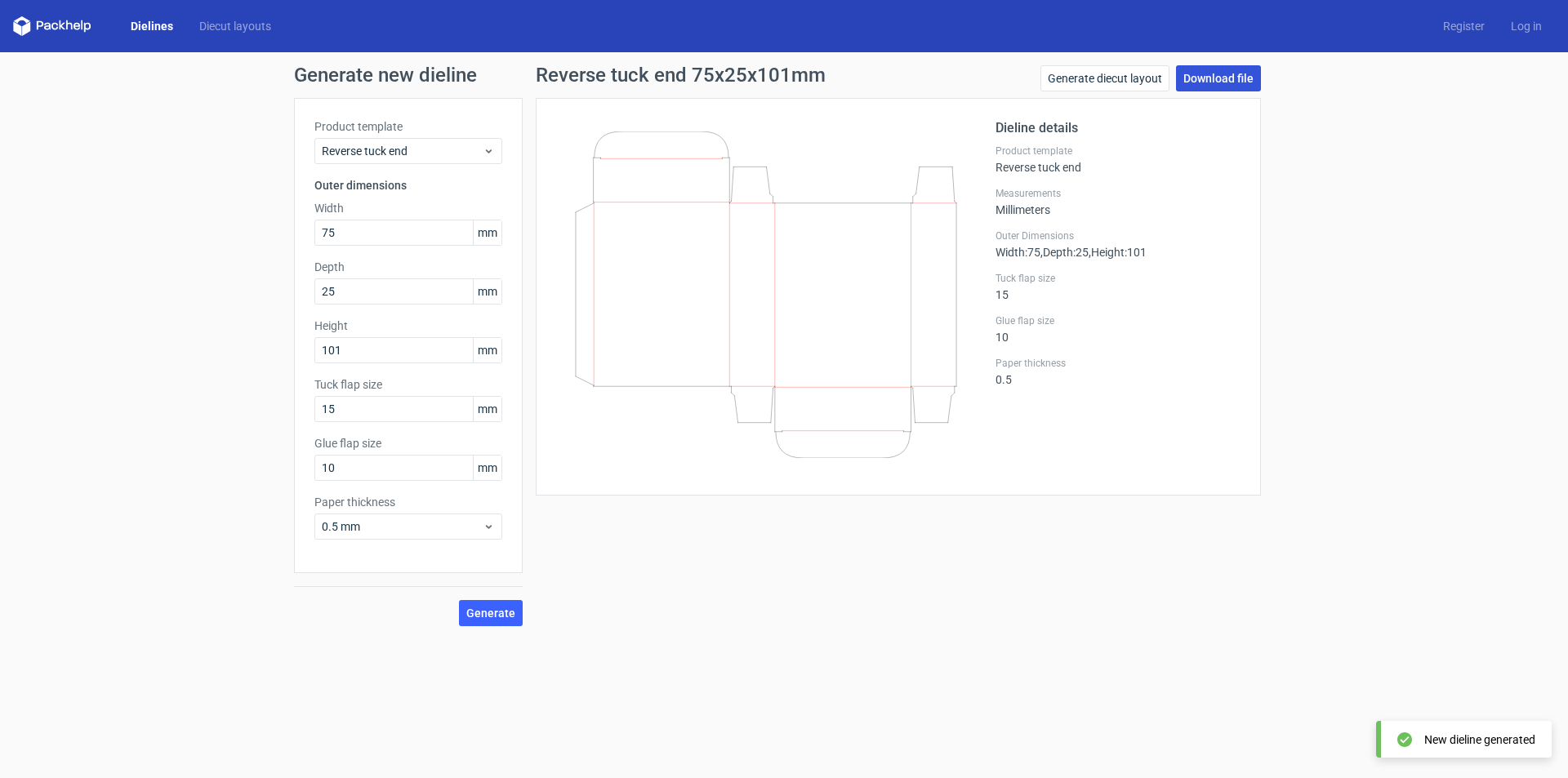
click at [1229, 79] on link "Download file" at bounding box center [1219, 78] width 85 height 26
click at [823, 589] on div "Reverse tuck end 75x25x101mm Generate diecut layout Download file Dieline detai…" at bounding box center [898, 346] width 751 height 561
click at [498, 610] on span "Generate" at bounding box center [490, 614] width 49 height 12
click at [1143, 72] on link "Generate diecut layout" at bounding box center [1105, 78] width 130 height 26
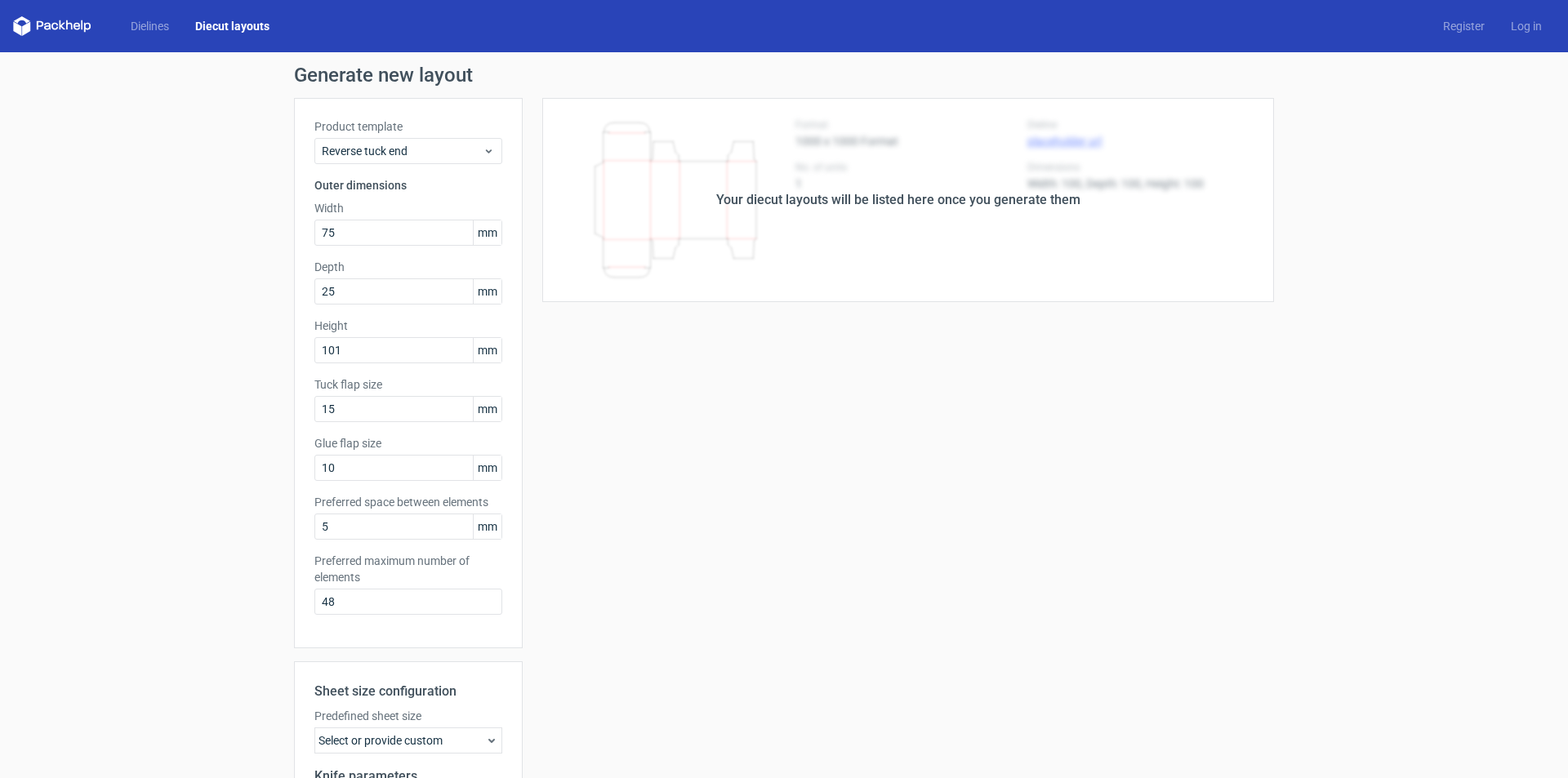
click at [970, 168] on div "Your diecut layouts will be listed here once you generate them" at bounding box center [898, 199] width 751 height 204
click at [1053, 377] on div "Your diecut layouts will be listed here once you generate them Height Depth Wid…" at bounding box center [898, 540] width 751 height 886
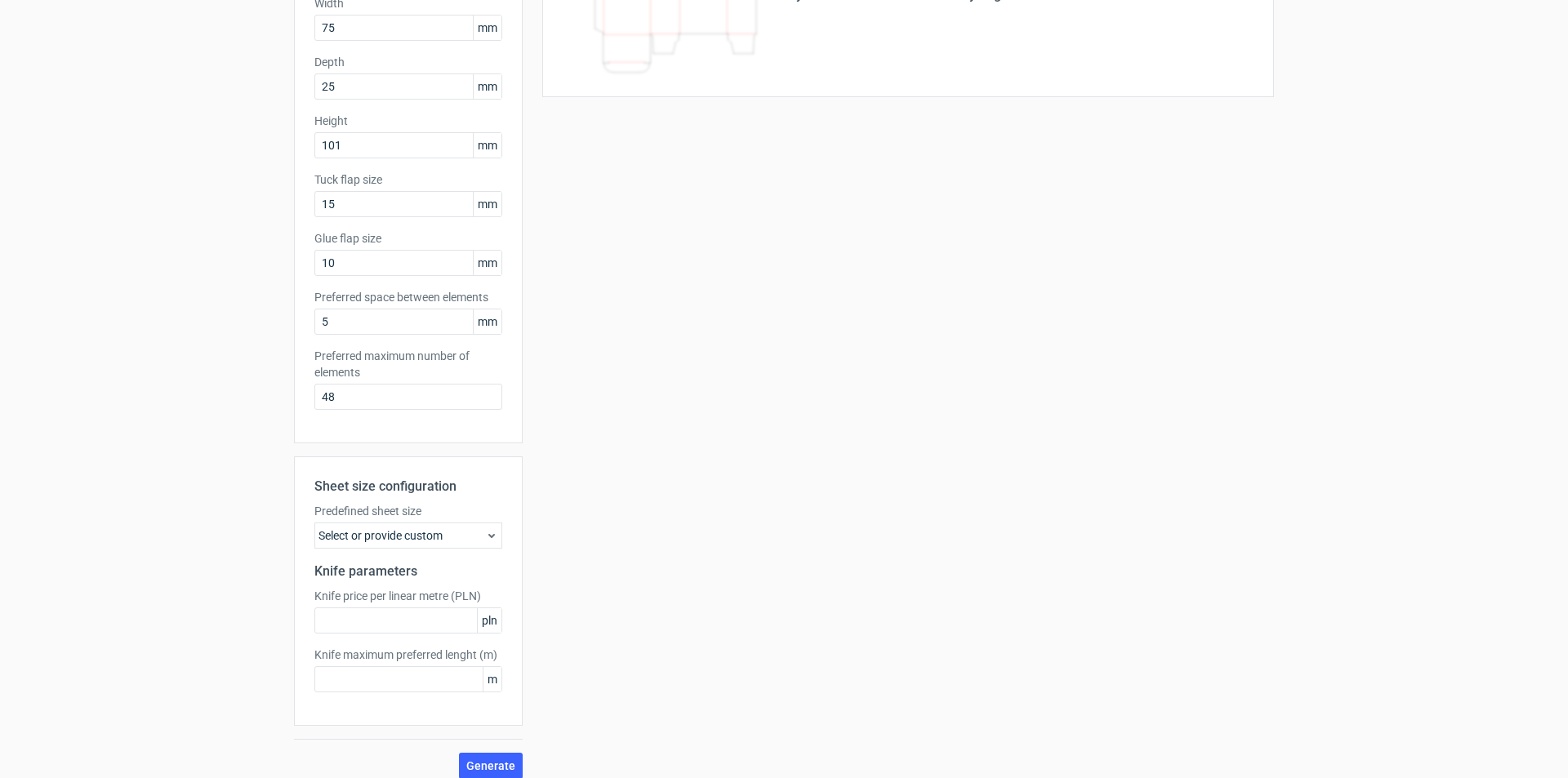
scroll to position [218, 0]
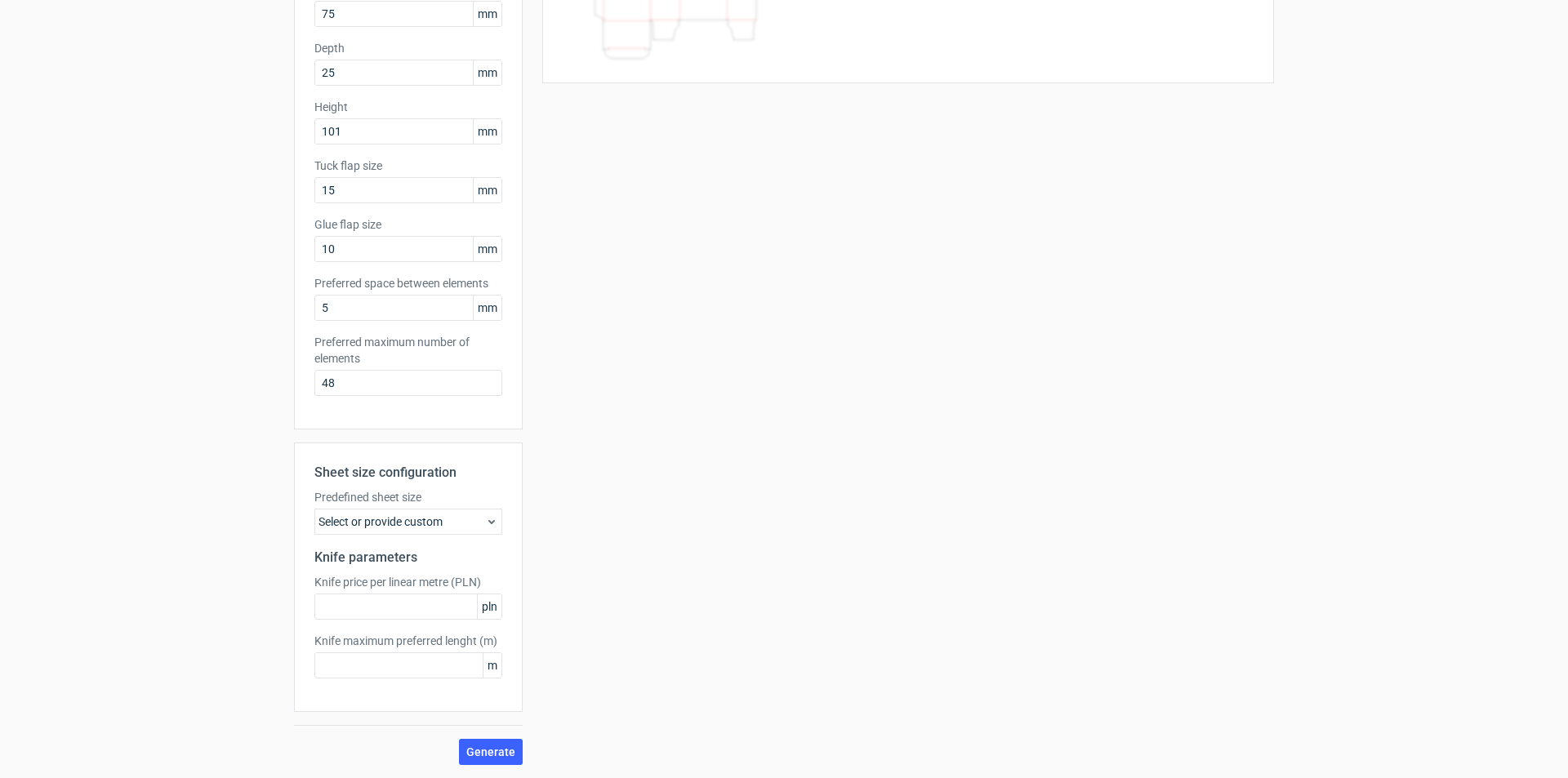
click at [447, 531] on div "Select or provide custom" at bounding box center [408, 521] width 188 height 26
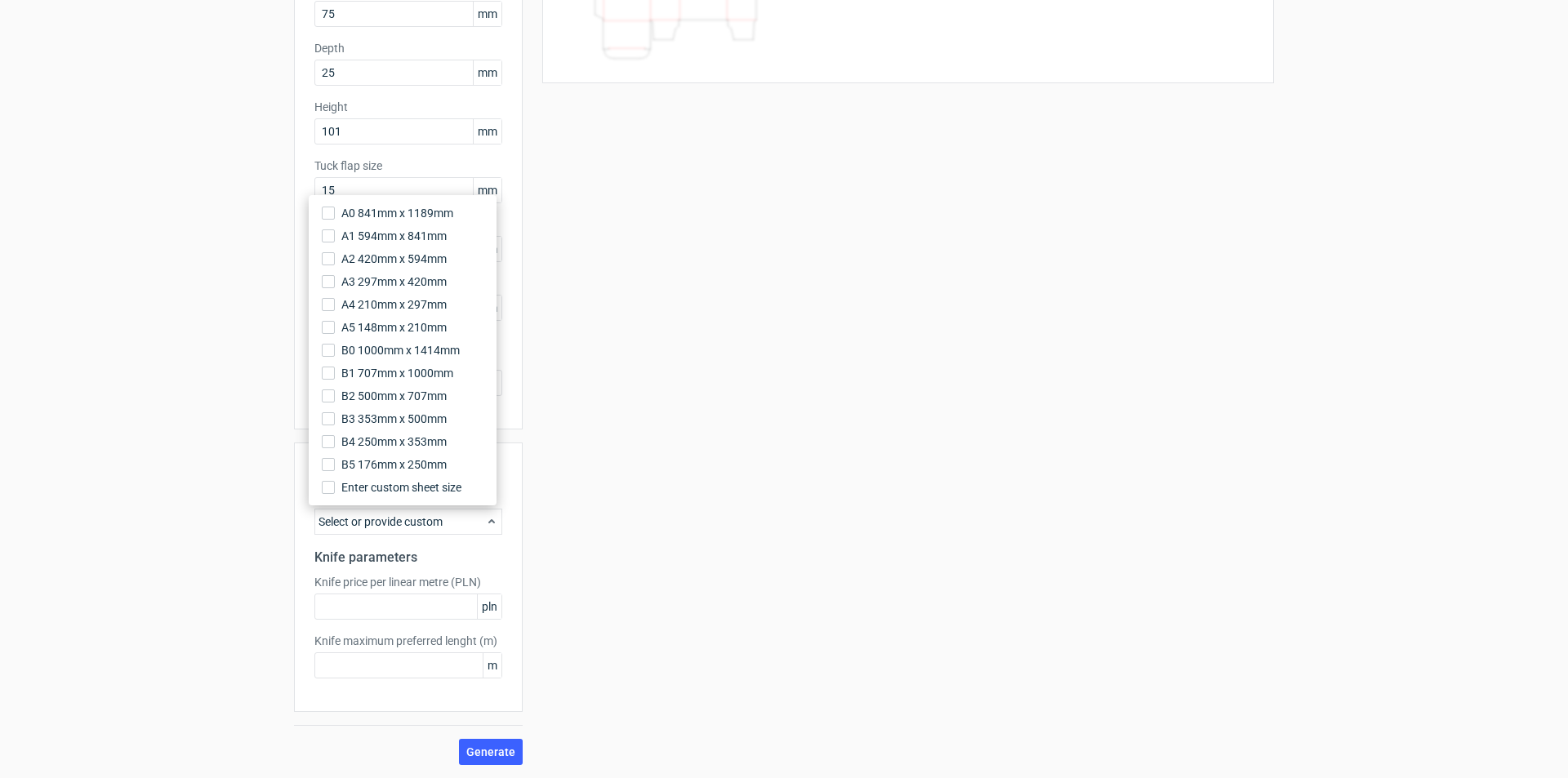
click at [452, 520] on div "Select or provide custom" at bounding box center [408, 521] width 188 height 26
click at [484, 746] on span "Generate" at bounding box center [490, 752] width 49 height 12
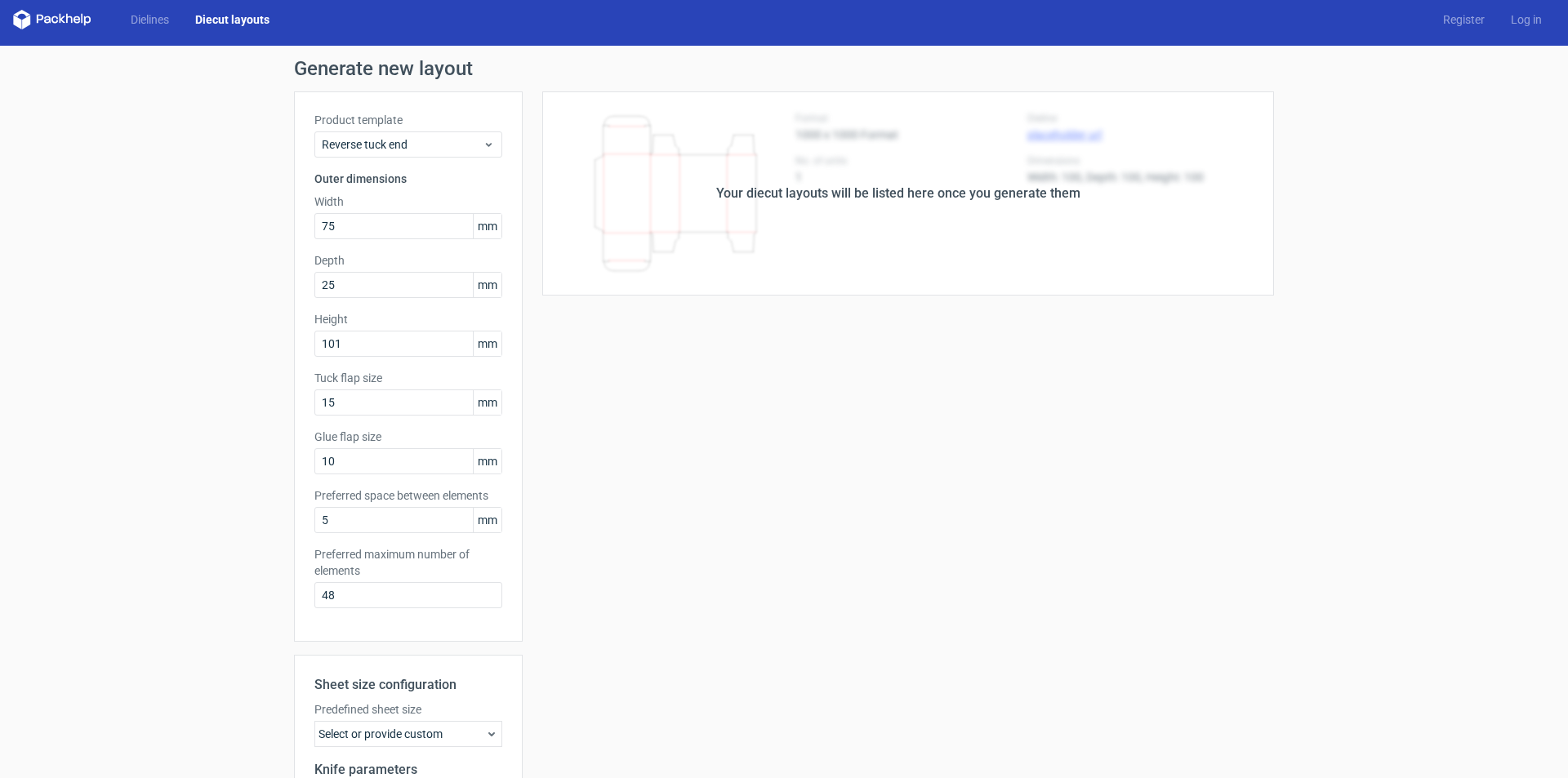
scroll to position [0, 0]
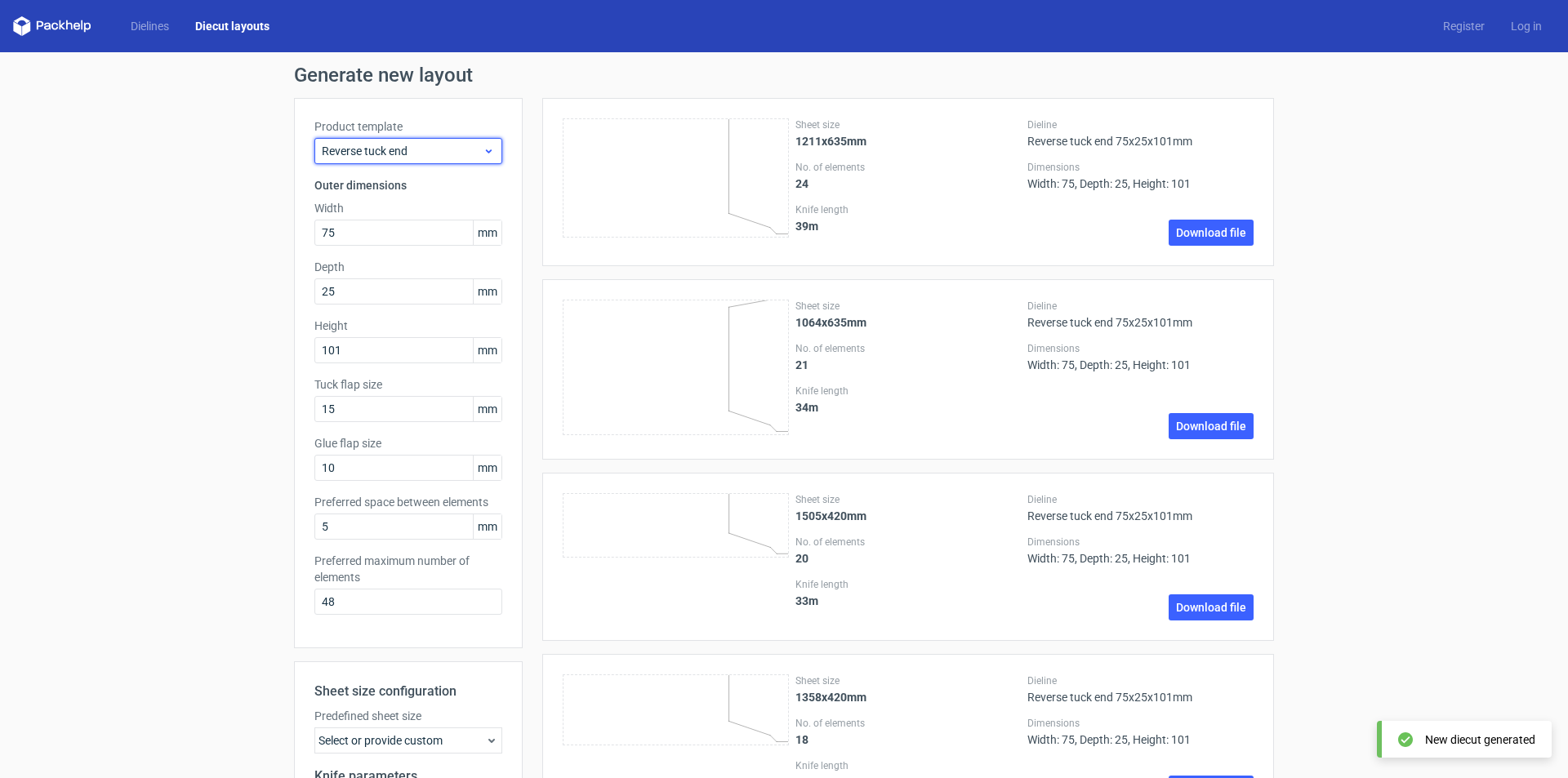
click at [421, 146] on span "Reverse tuck end" at bounding box center [402, 151] width 160 height 16
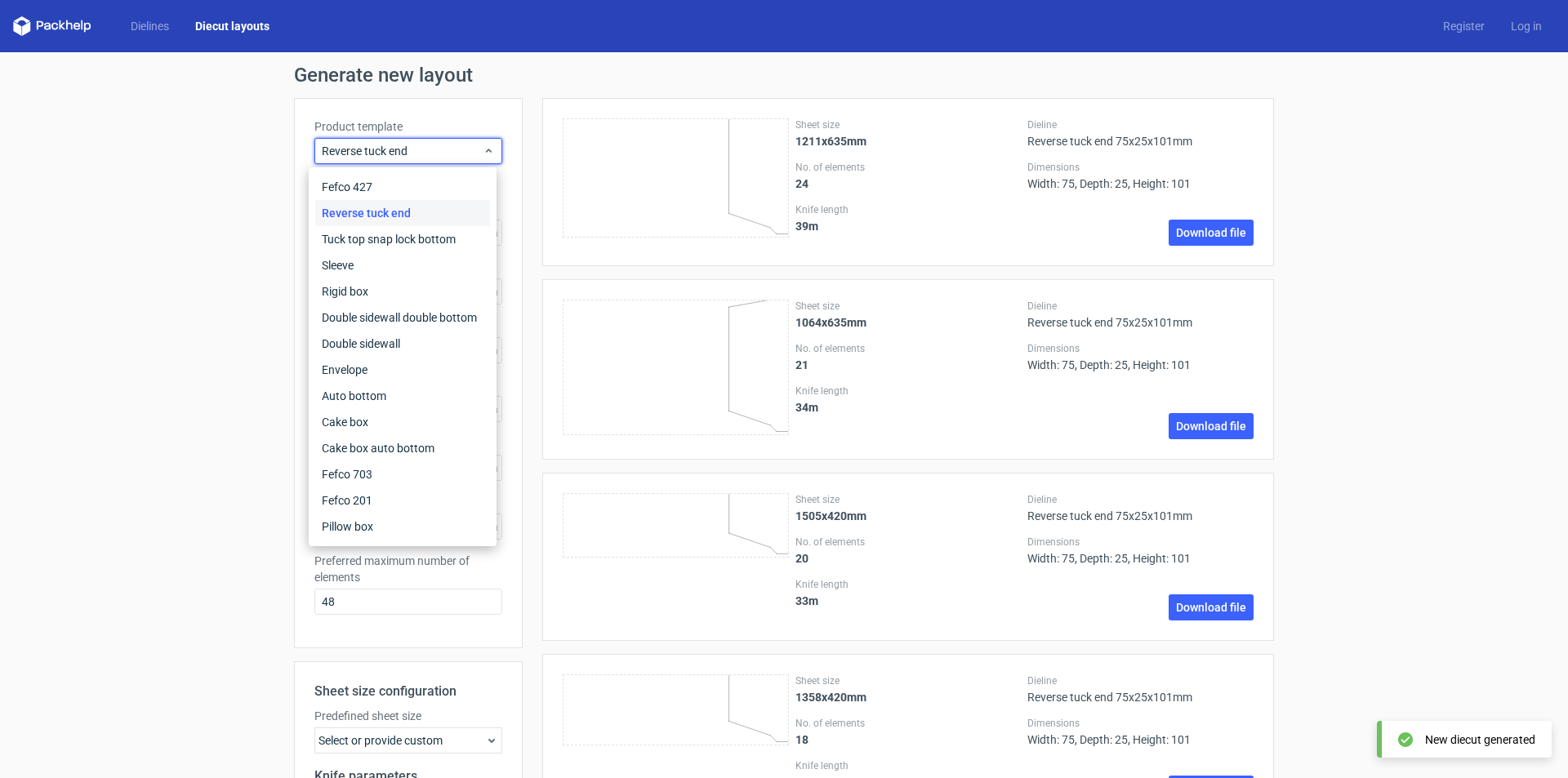
click at [382, 208] on div "Reverse tuck end" at bounding box center [402, 213] width 175 height 26
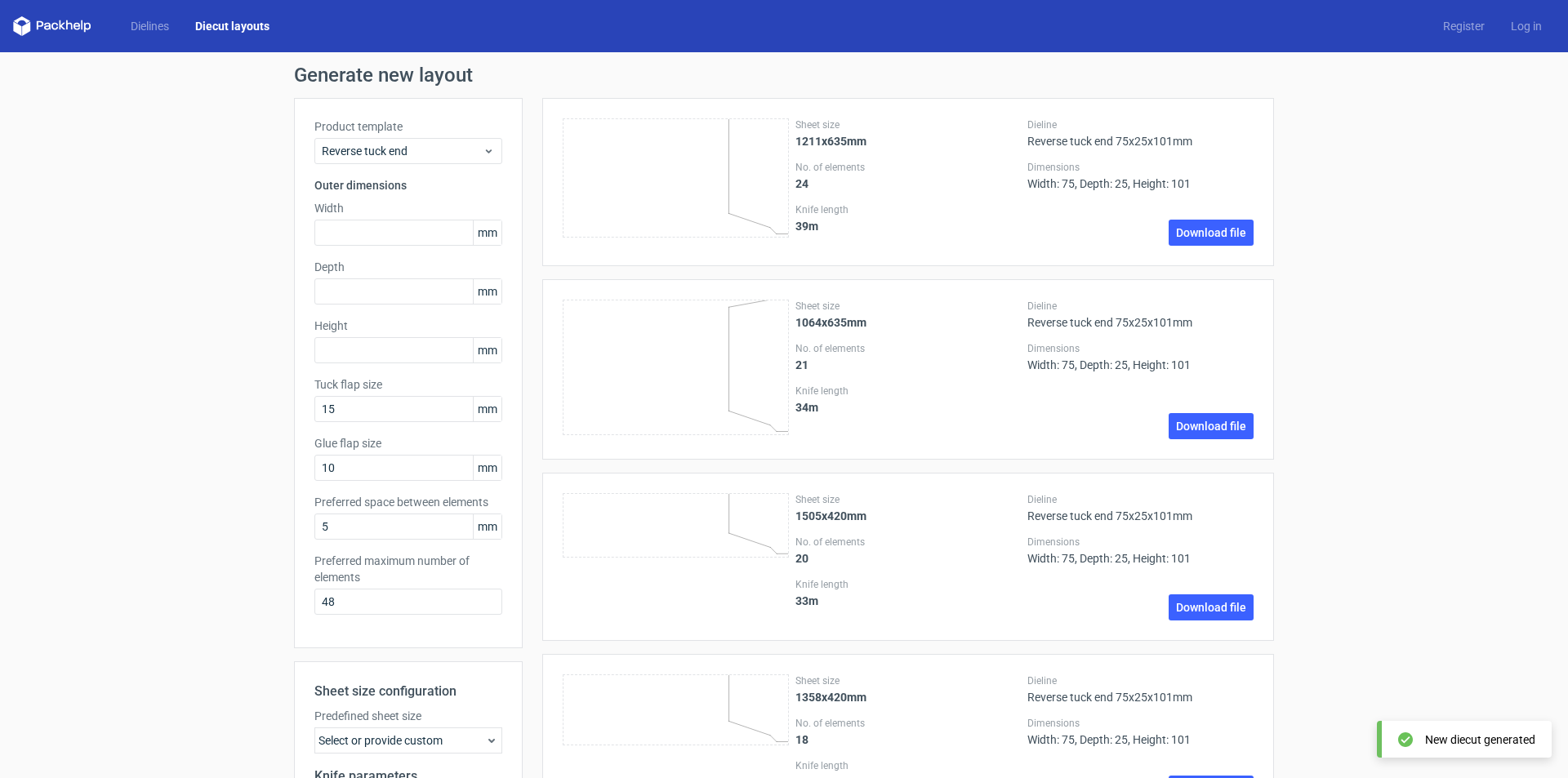
click at [1450, 742] on div "New diecut generated" at bounding box center [1480, 739] width 110 height 16
click at [268, 22] on link "Diecut layouts" at bounding box center [232, 26] width 101 height 16
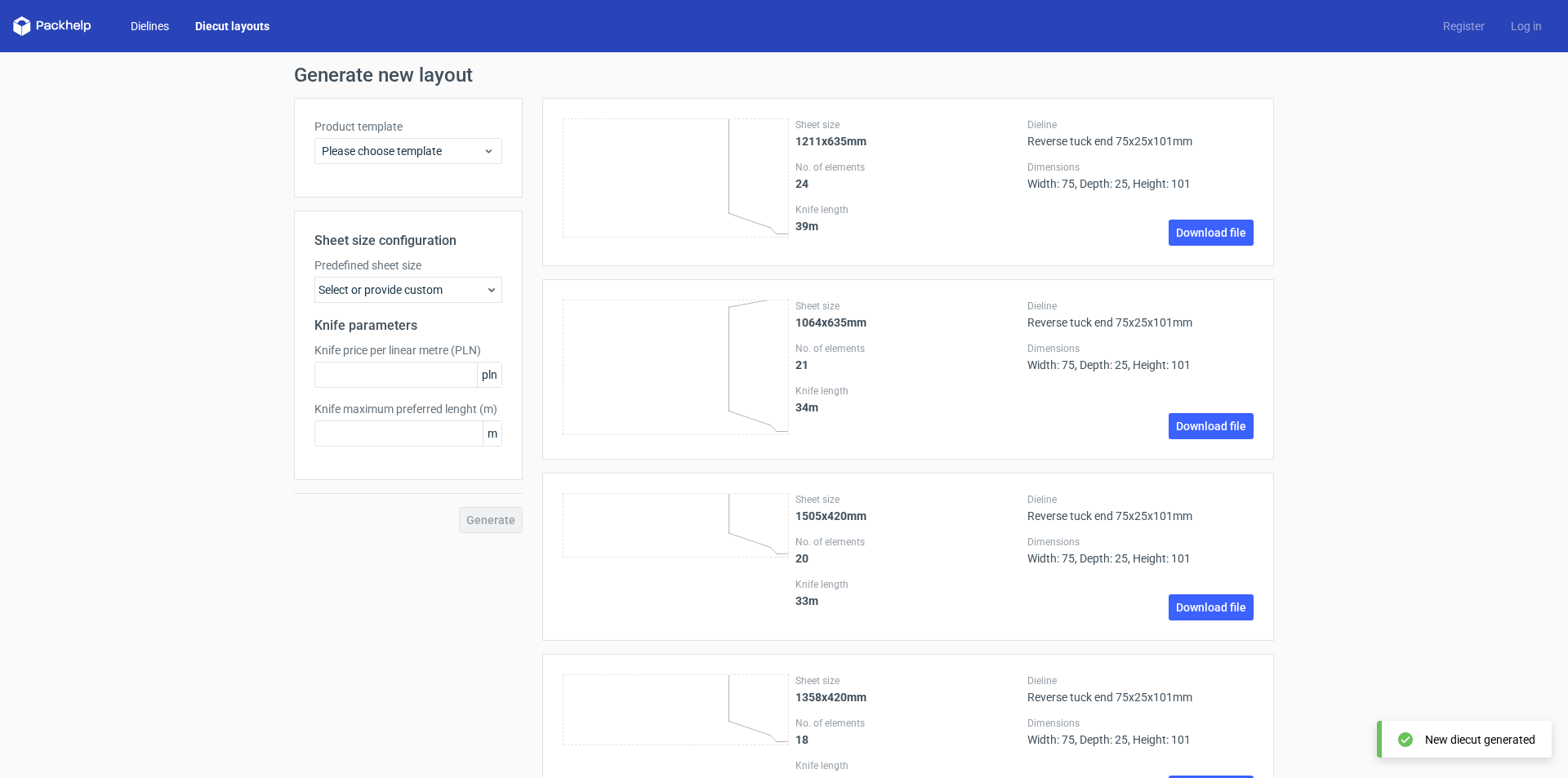
click at [160, 26] on link "Dielines" at bounding box center [150, 26] width 65 height 16
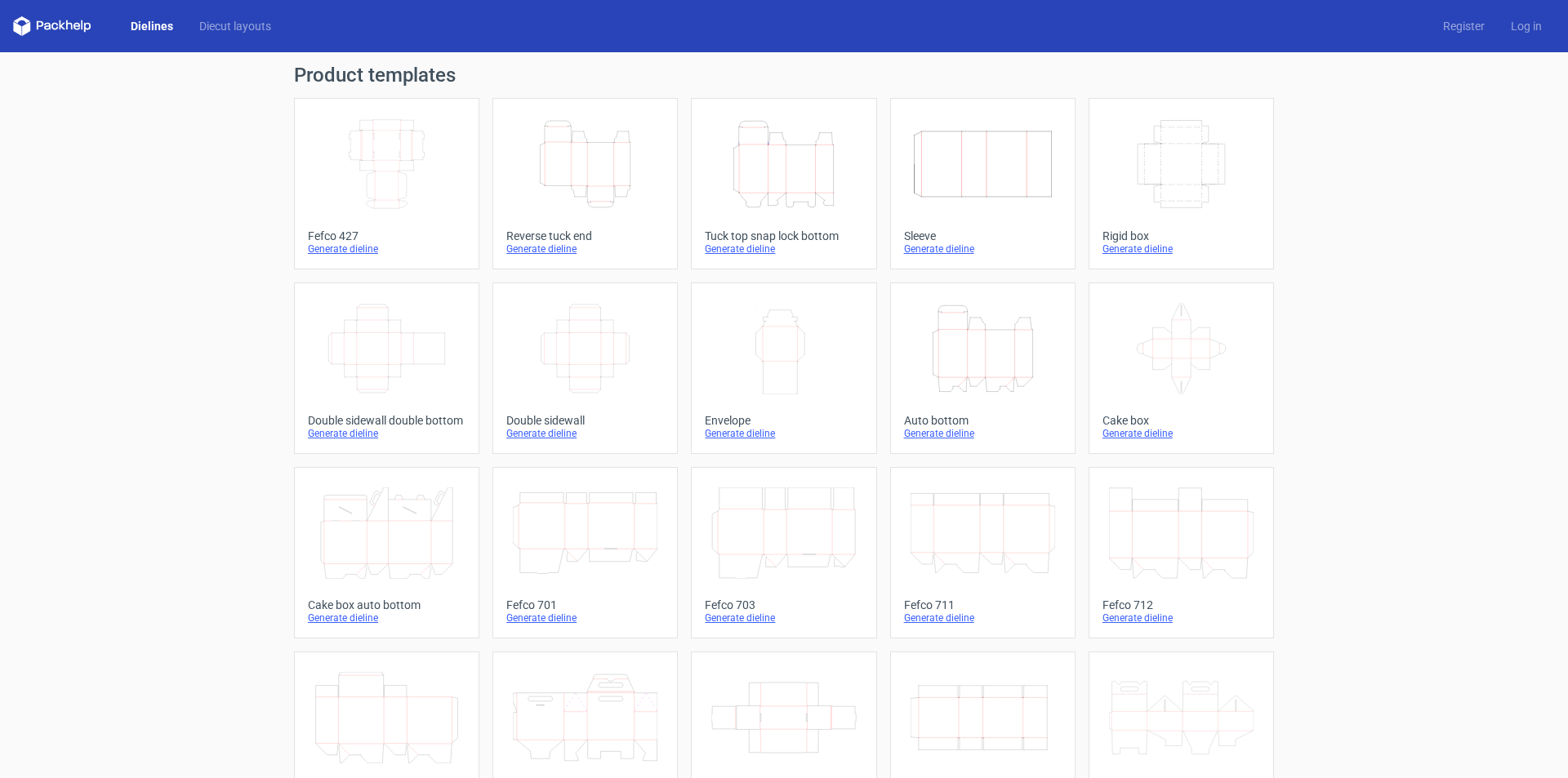
click at [599, 165] on icon "Height Depth Width" at bounding box center [586, 164] width 145 height 92
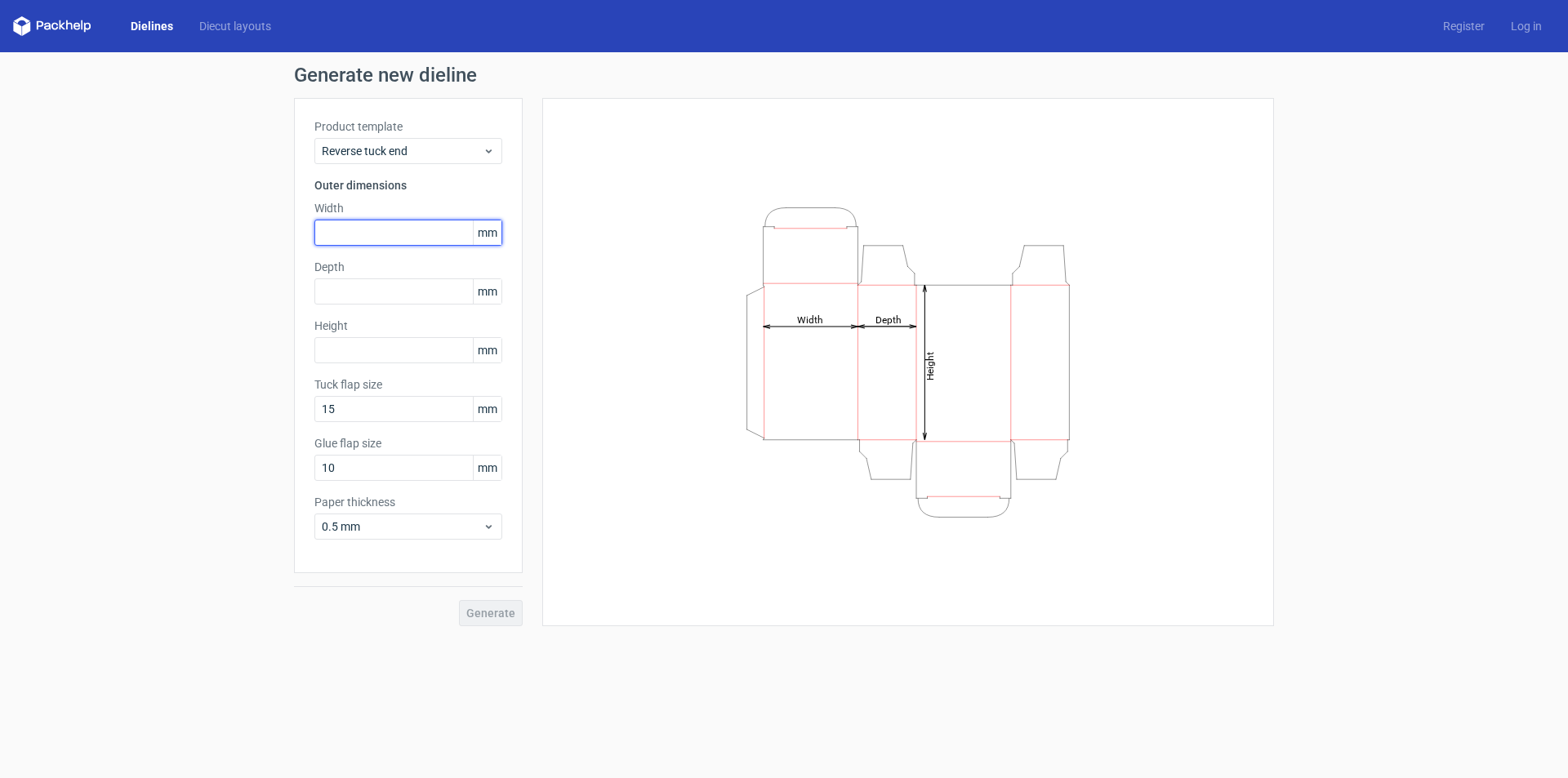
click at [379, 234] on input "text" at bounding box center [408, 232] width 188 height 26
type input "75"
type input "25"
type input "101"
click at [486, 611] on span "Generate" at bounding box center [490, 614] width 49 height 12
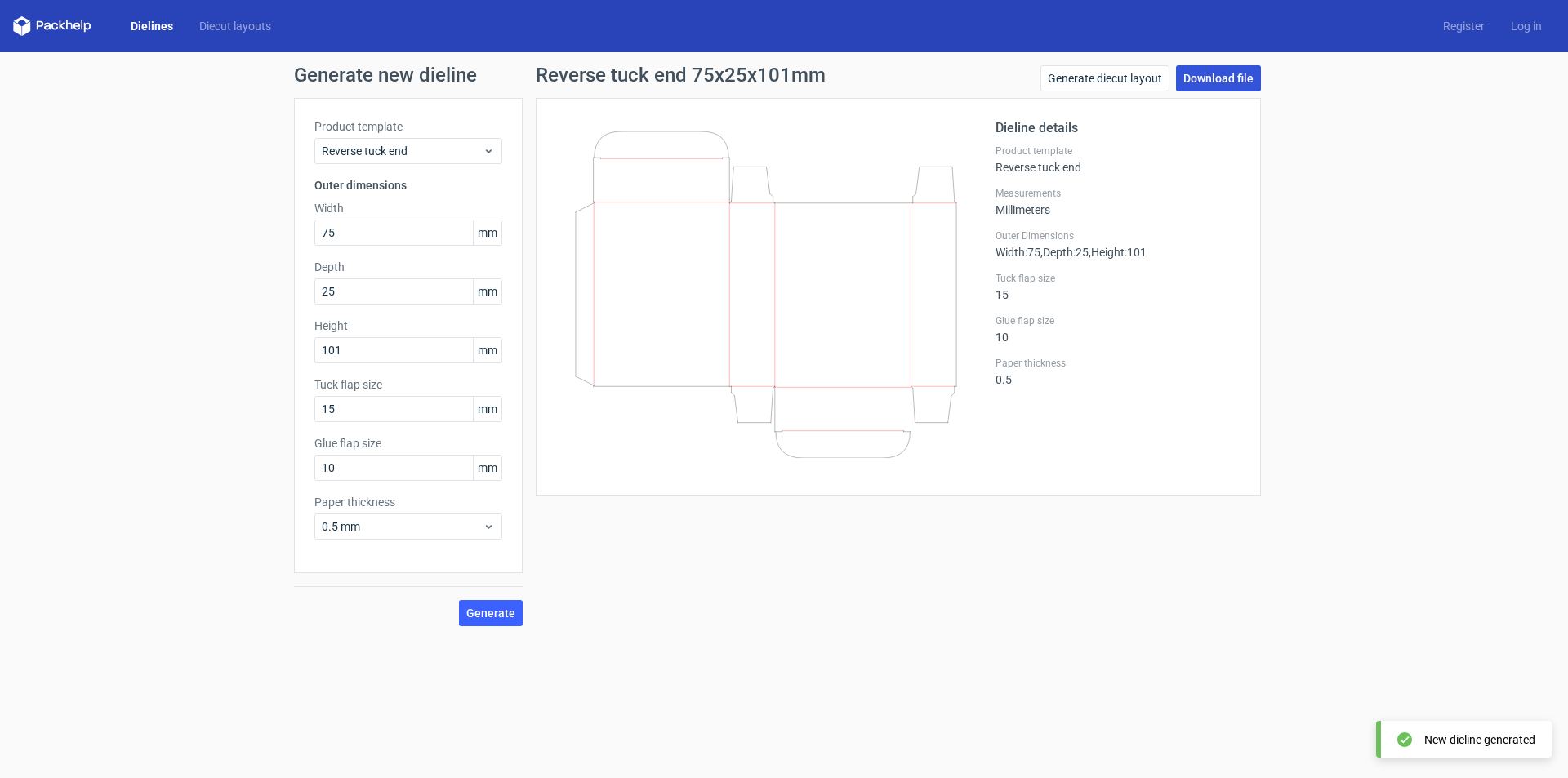
click at [1235, 74] on link "Download file" at bounding box center [1219, 78] width 85 height 26
click at [248, 18] on link "Diecut layouts" at bounding box center [235, 26] width 98 height 16
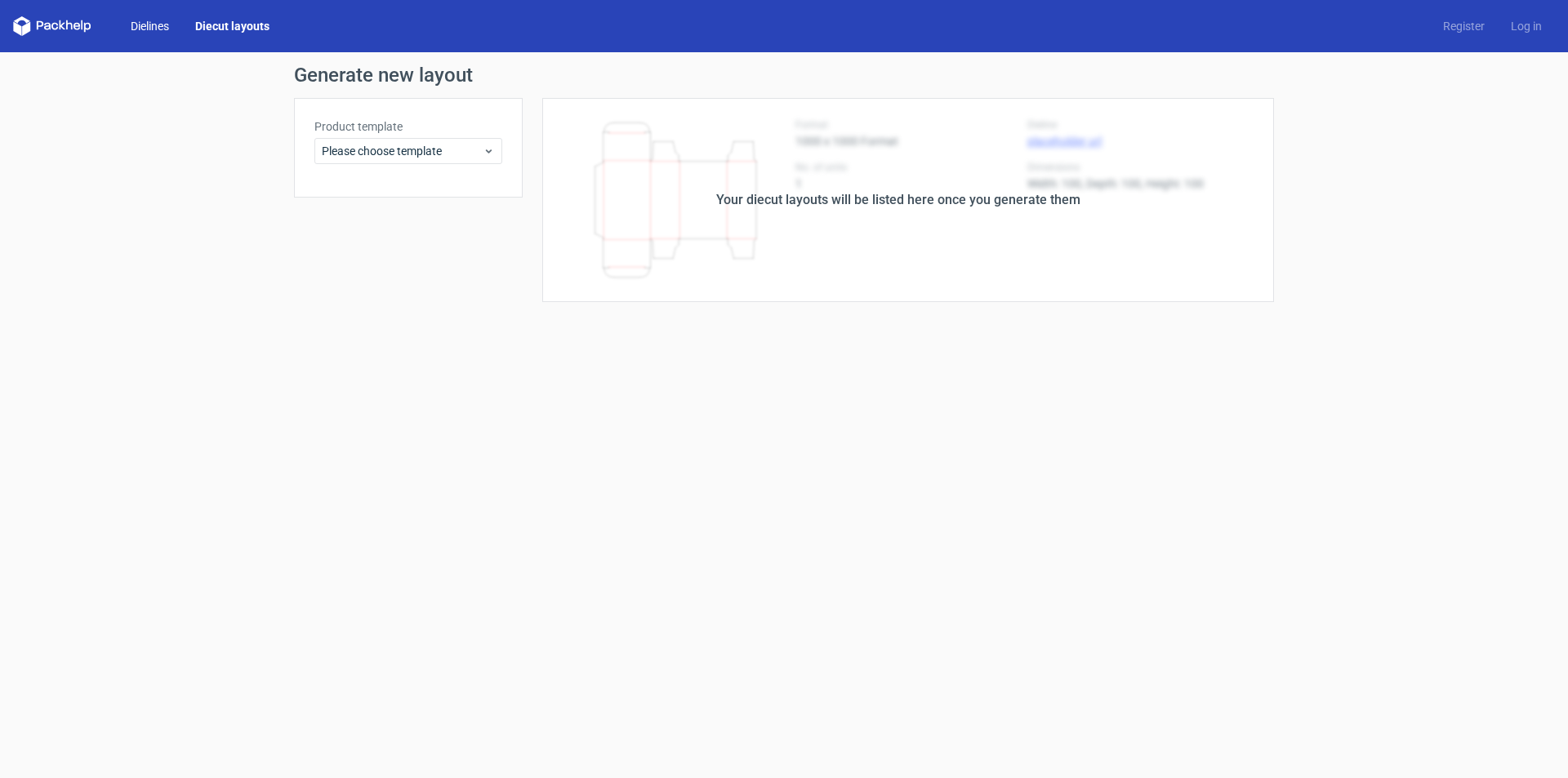
click at [139, 25] on link "Dielines" at bounding box center [150, 26] width 65 height 16
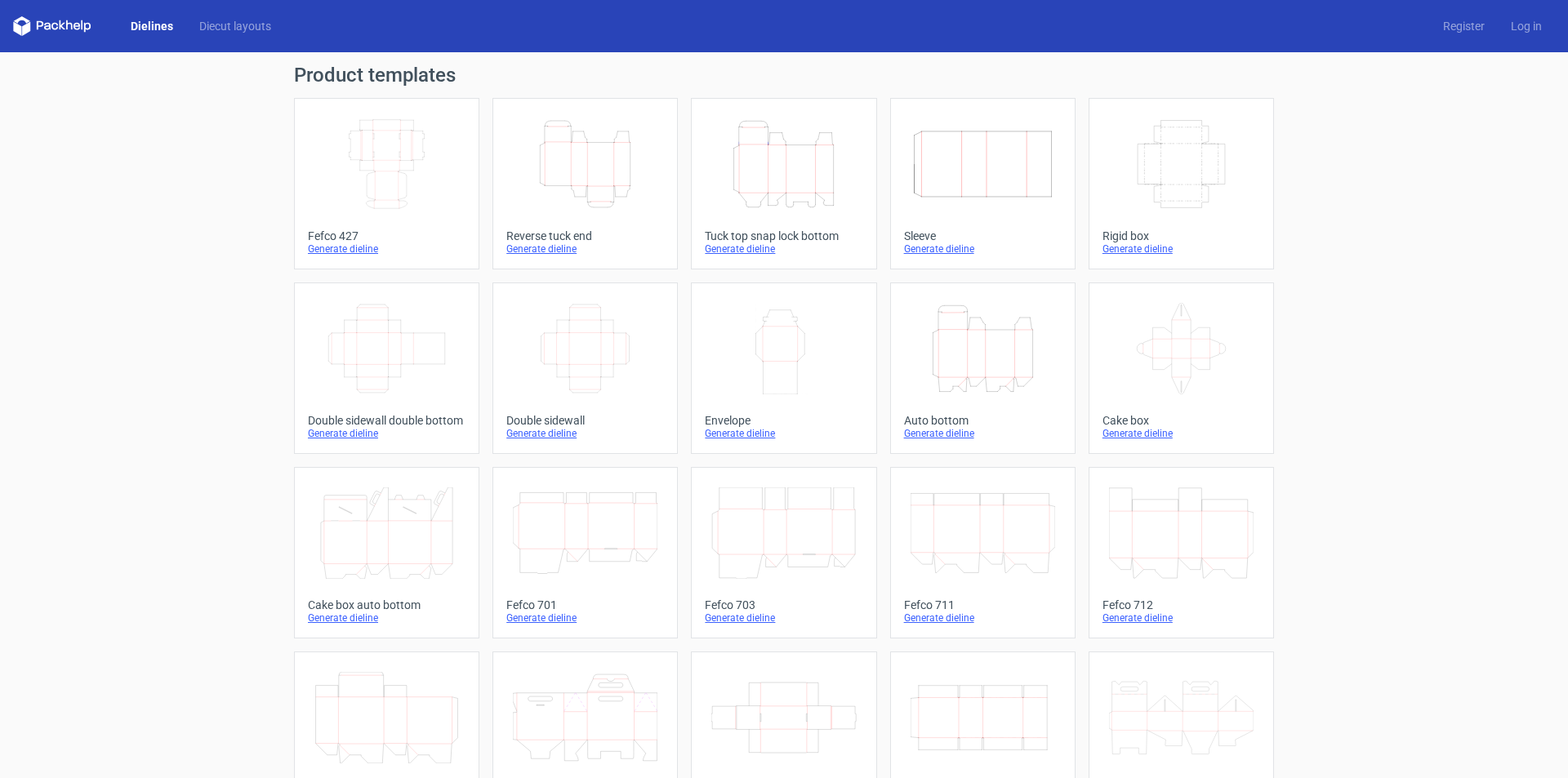
click at [64, 25] on icon at bounding box center [52, 26] width 78 height 19
click at [11, 27] on div "Dielines Diecut layouts Register Log in" at bounding box center [784, 26] width 1568 height 52
click at [809, 203] on icon "Height Depth Width" at bounding box center [784, 164] width 145 height 92
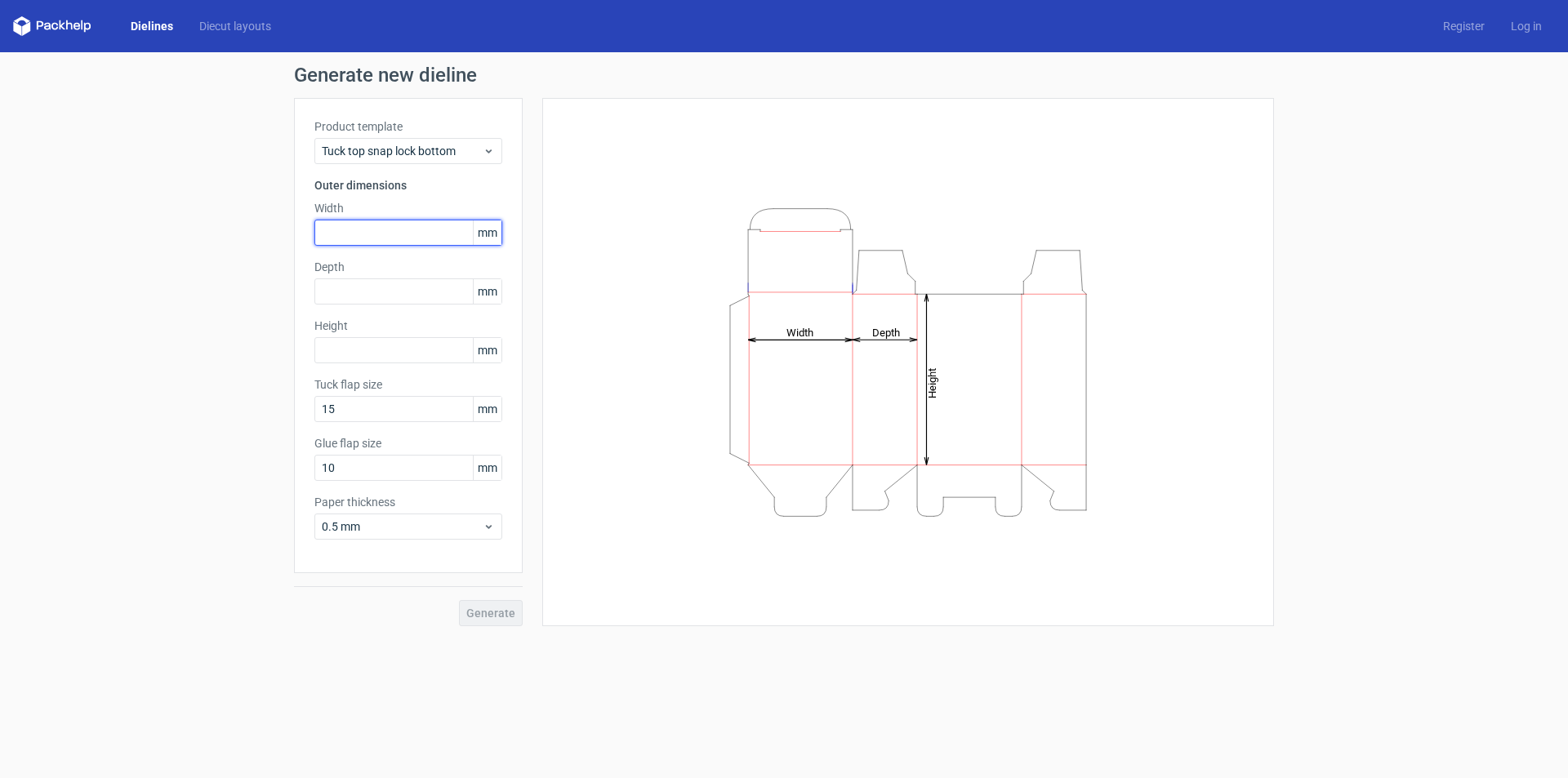
click at [371, 236] on input "text" at bounding box center [408, 232] width 188 height 26
type input "75"
type input "25"
type input "101"
type input "12"
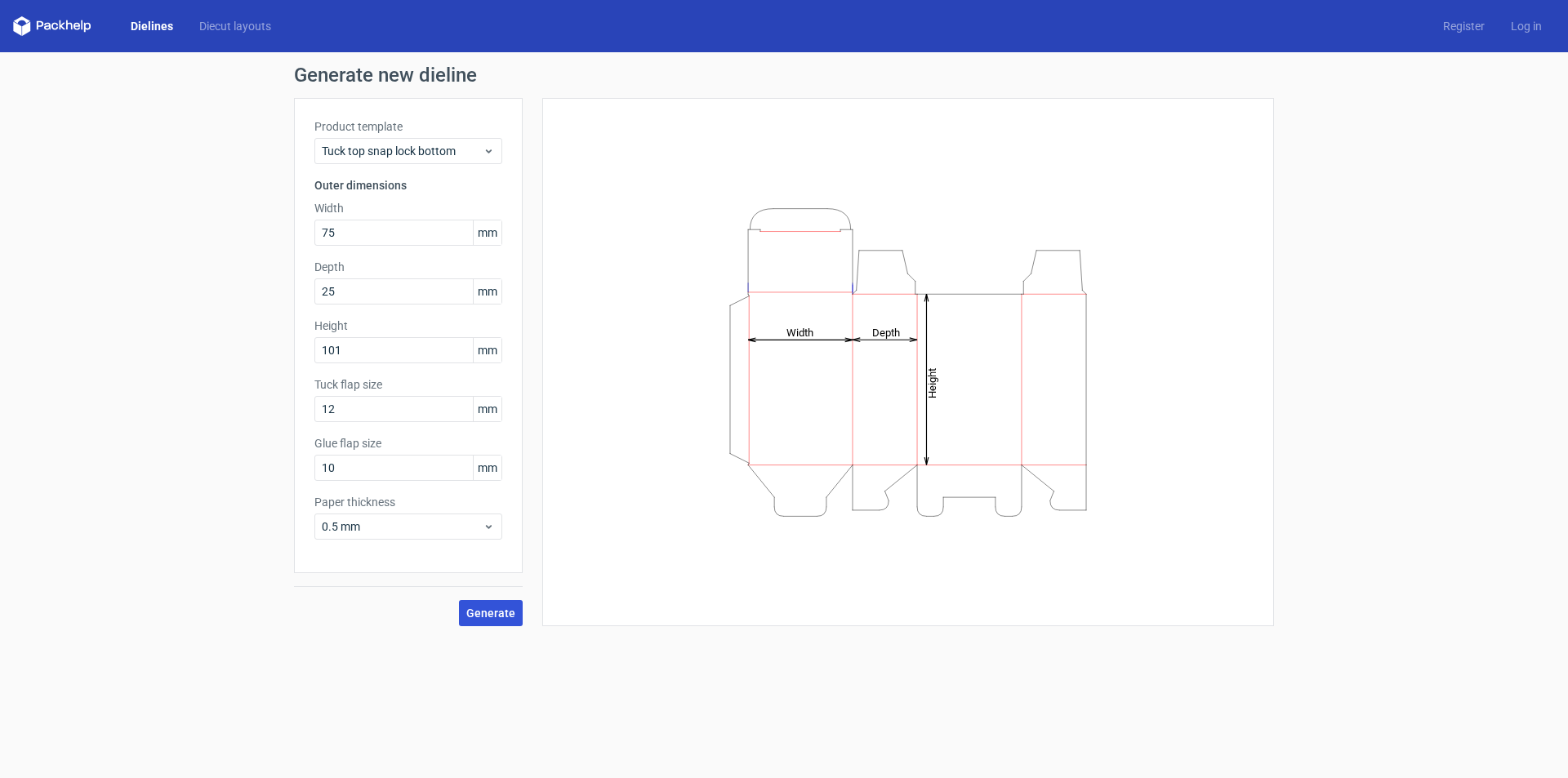
click at [491, 620] on button "Generate" at bounding box center [491, 613] width 64 height 26
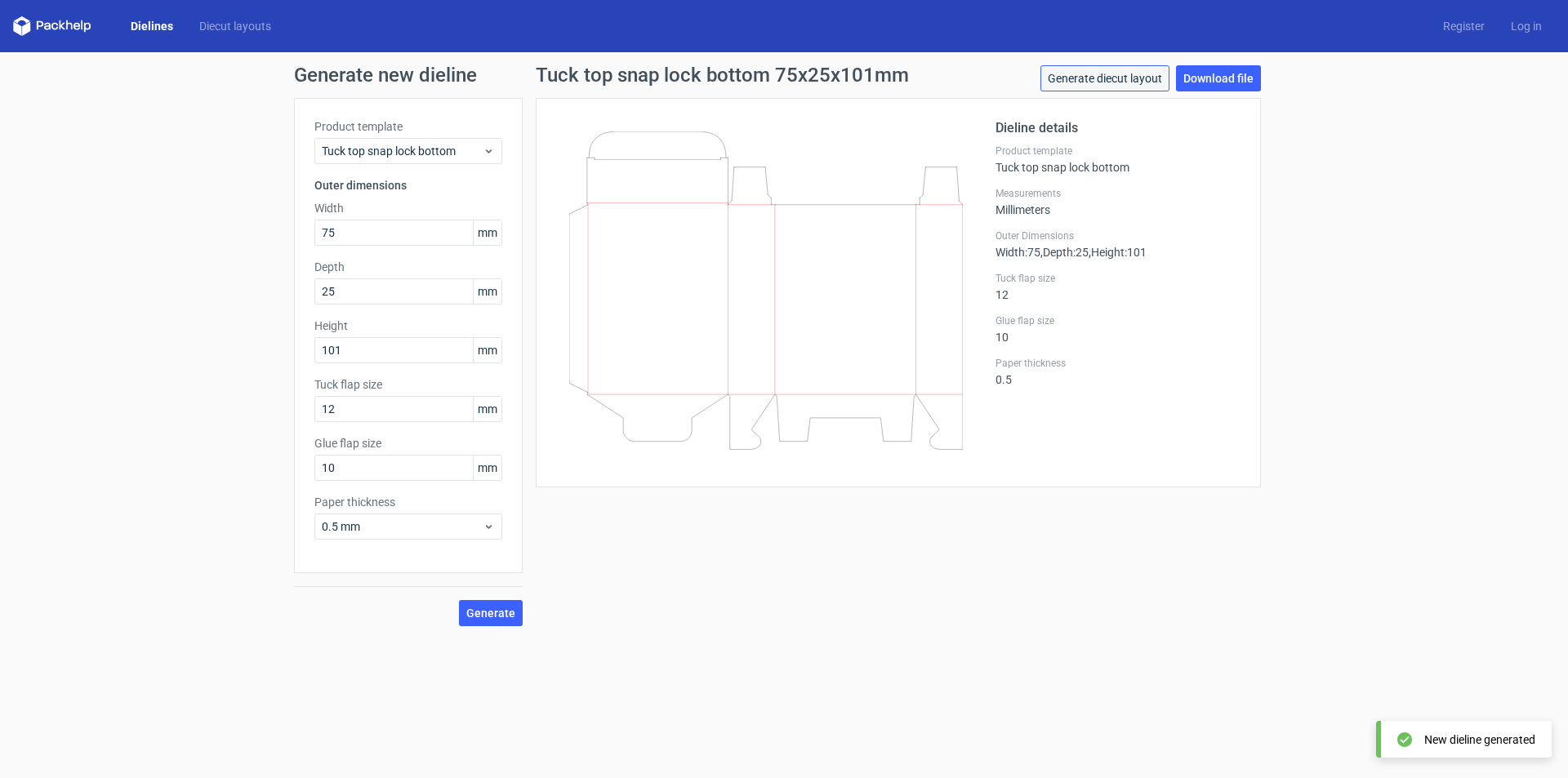
click at [1107, 83] on link "Generate diecut layout" at bounding box center [1105, 78] width 130 height 26
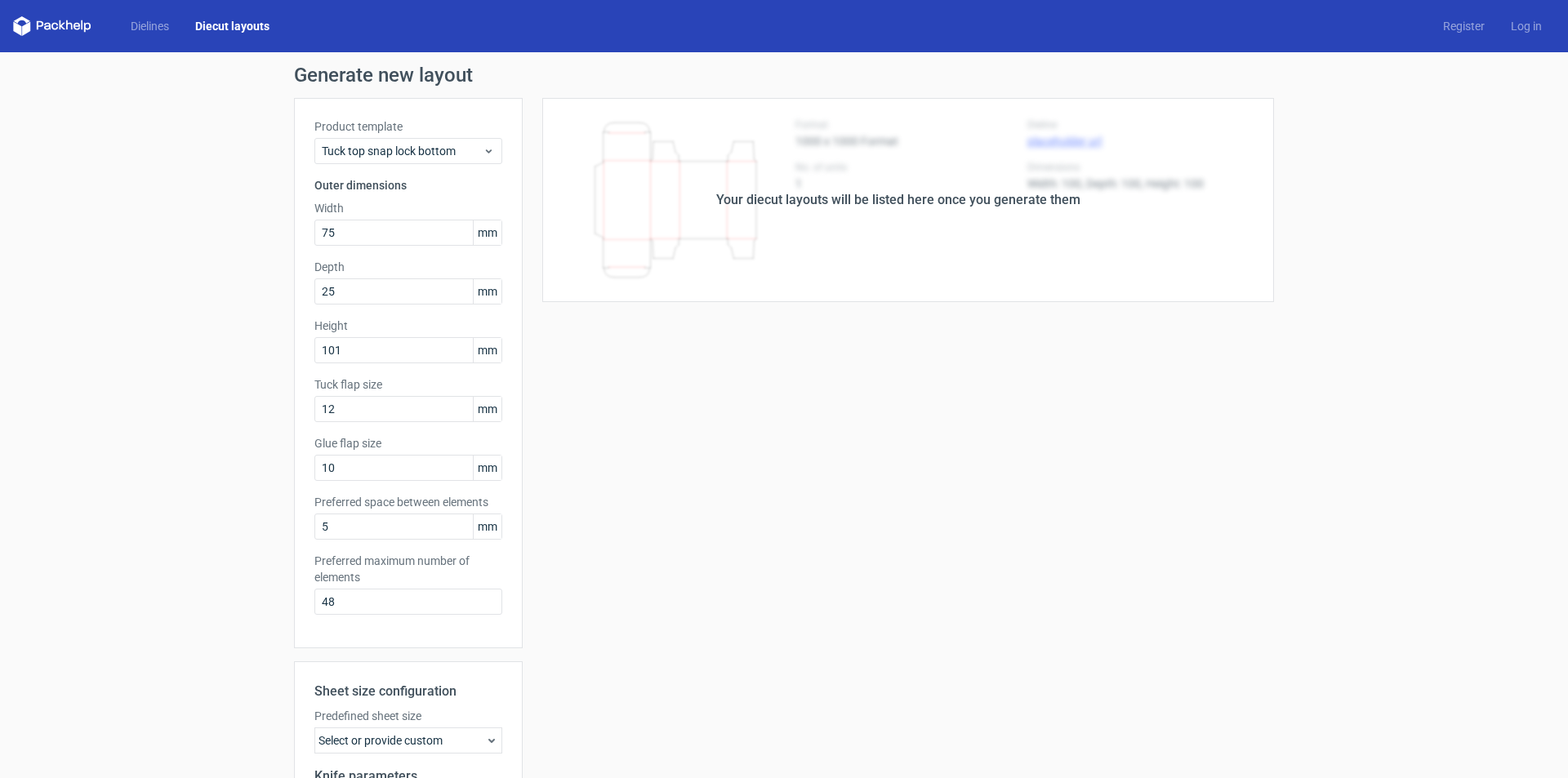
click at [924, 212] on div "Your diecut layouts will be listed here once you generate them" at bounding box center [898, 199] width 751 height 204
click at [930, 192] on div "Your diecut layouts will be listed here once you generate them" at bounding box center [898, 200] width 364 height 19
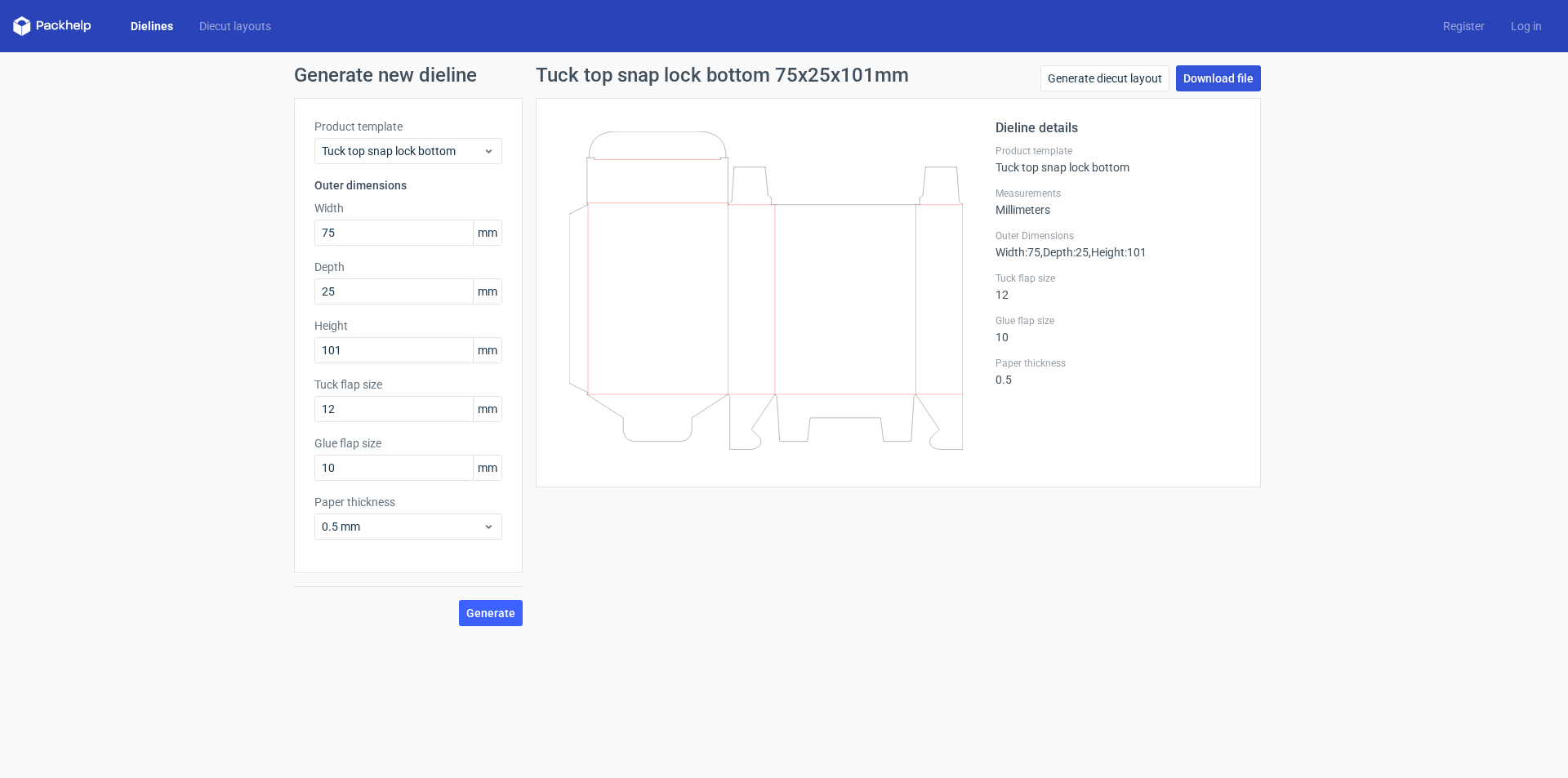
click at [1237, 75] on link "Download file" at bounding box center [1219, 78] width 85 height 26
click at [1521, 29] on link "Log in" at bounding box center [1526, 26] width 57 height 16
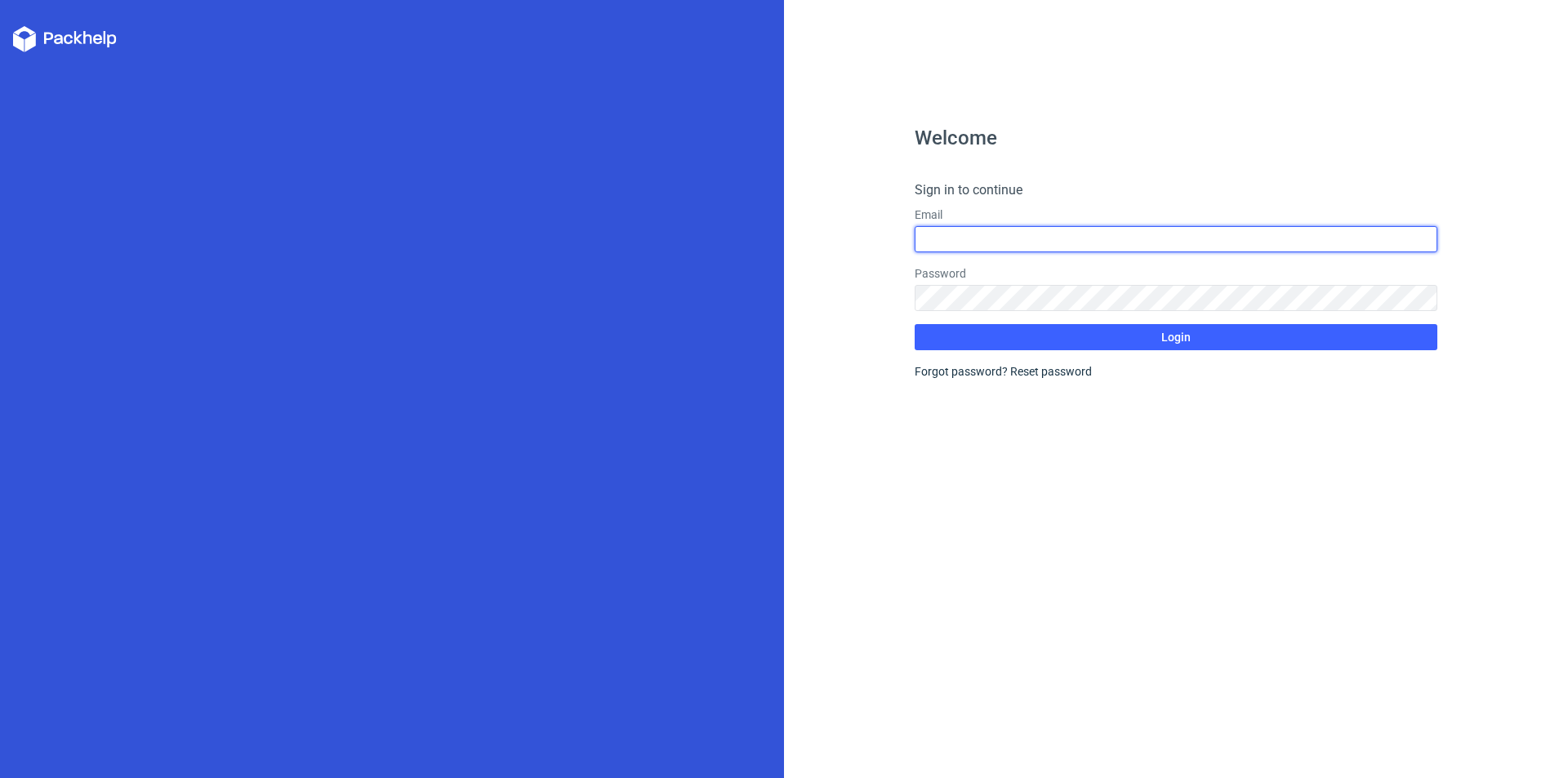
click at [1057, 247] on input "text" at bounding box center [1176, 239] width 523 height 26
type input "[EMAIL_ADDRESS][DOMAIN_NAME]"
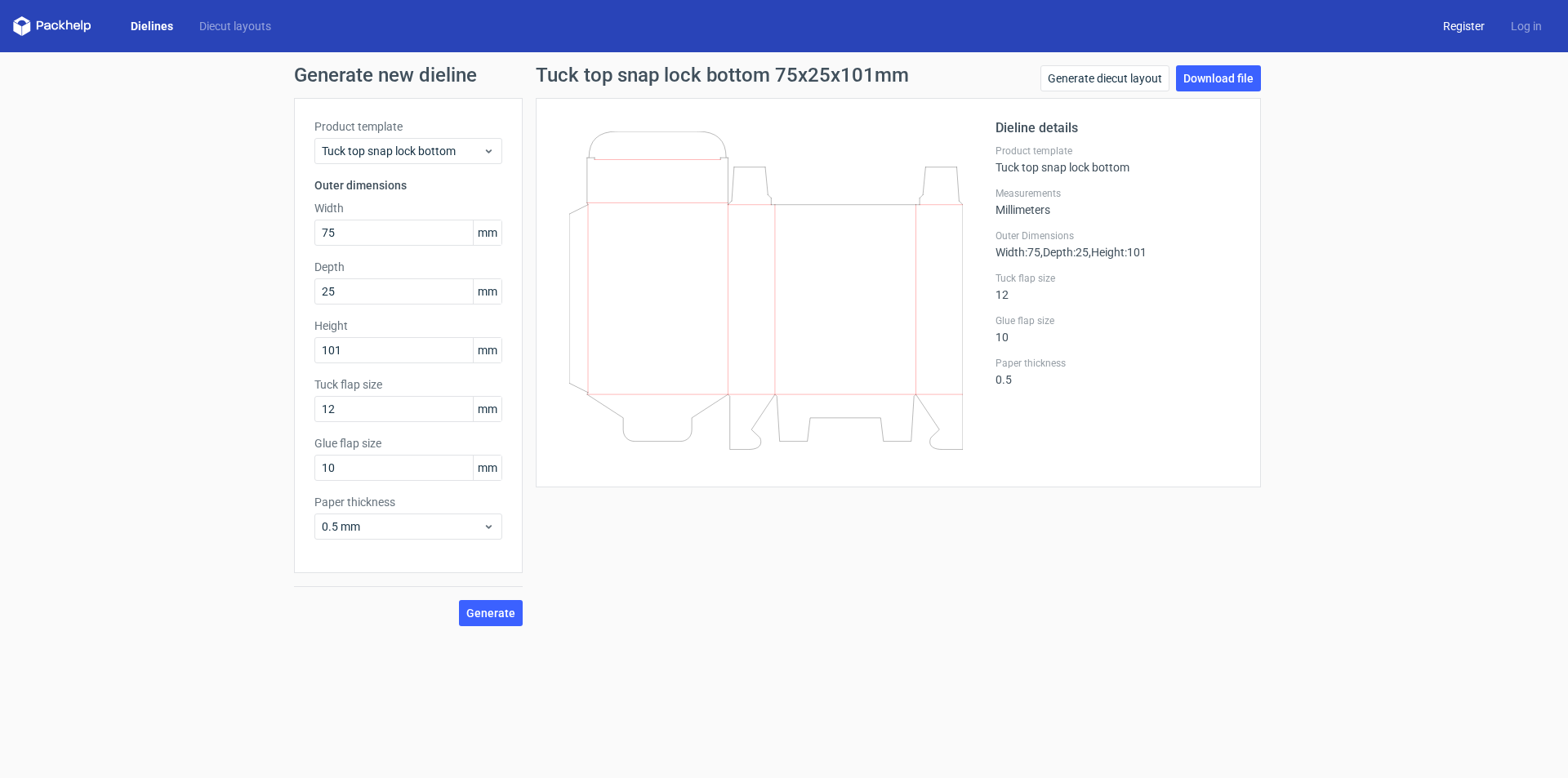
click at [1459, 20] on link "Register" at bounding box center [1465, 26] width 68 height 16
